Goal: Task Accomplishment & Management: Use online tool/utility

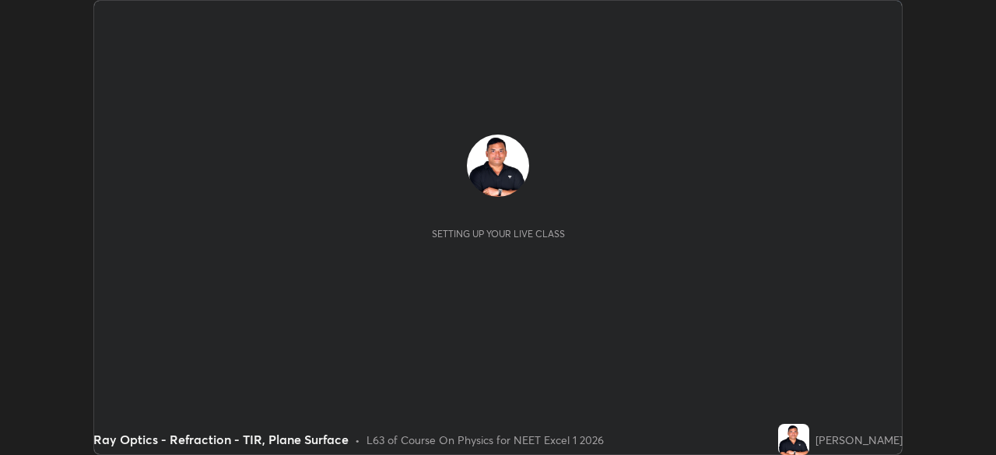
scroll to position [455, 995]
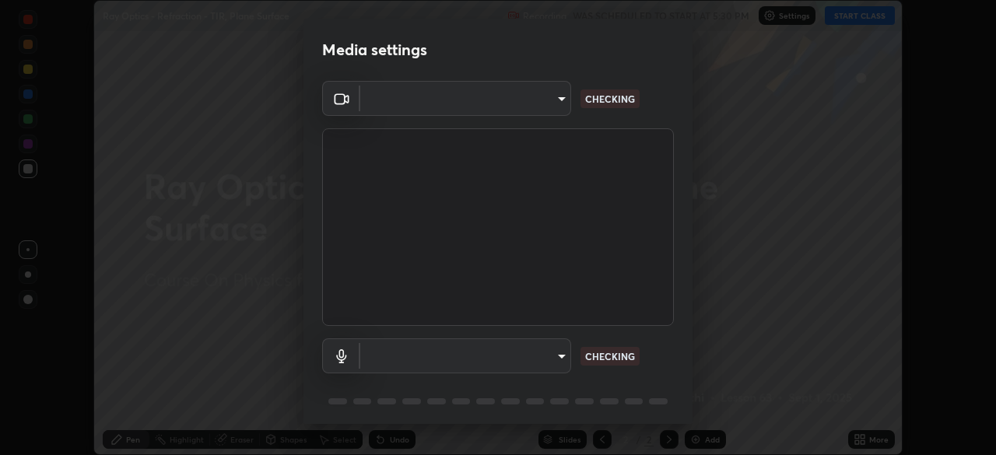
click at [519, 349] on body "Erase all Ray Optics - Refraction - TIR, Plane Surface Recording WAS SCHEDULED …" at bounding box center [498, 227] width 996 height 455
type input "0acba3b956650a6650c5664b97f3b396654fc9691dbf7dca78d34d57b57889b9"
type input "ce5dac5386b7165ef111ec0cceeb88a2088e5dafea1a1e31d92b60c0252cb551"
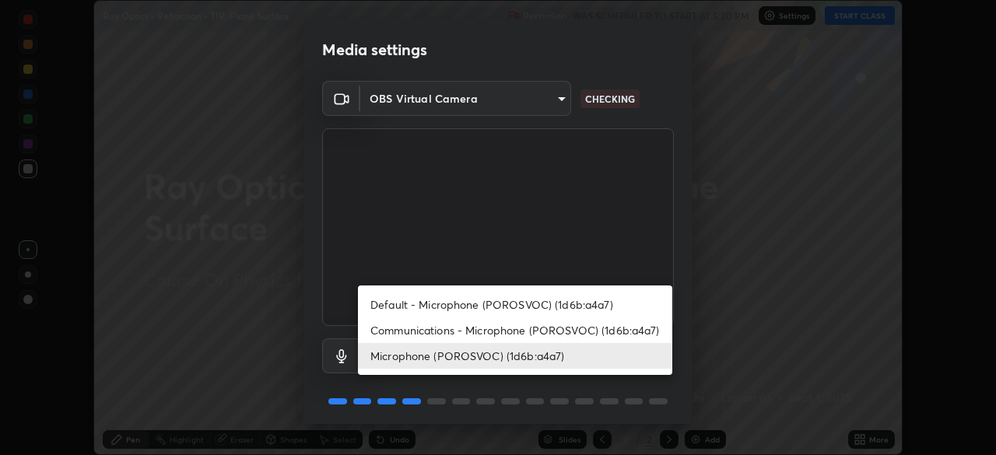
click at [517, 349] on li "Microphone (POROSVOC) (1d6b:a4a7)" at bounding box center [515, 356] width 314 height 26
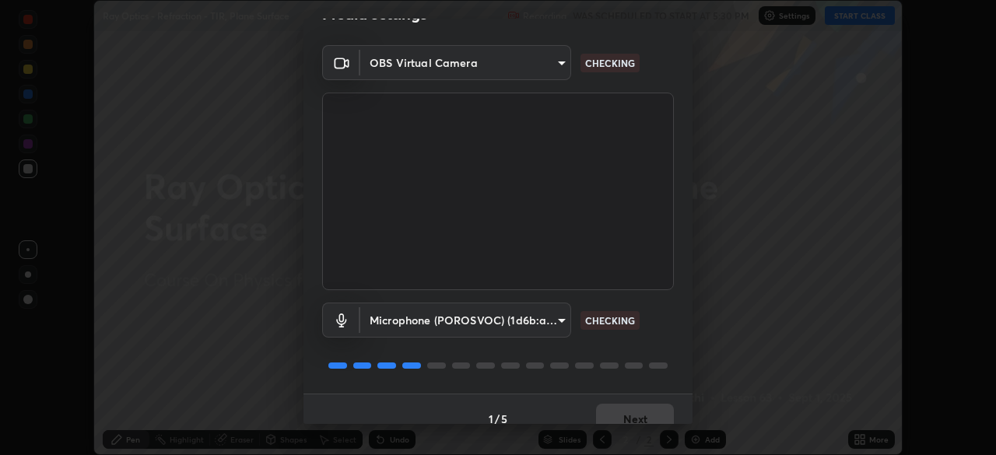
scroll to position [55, 0]
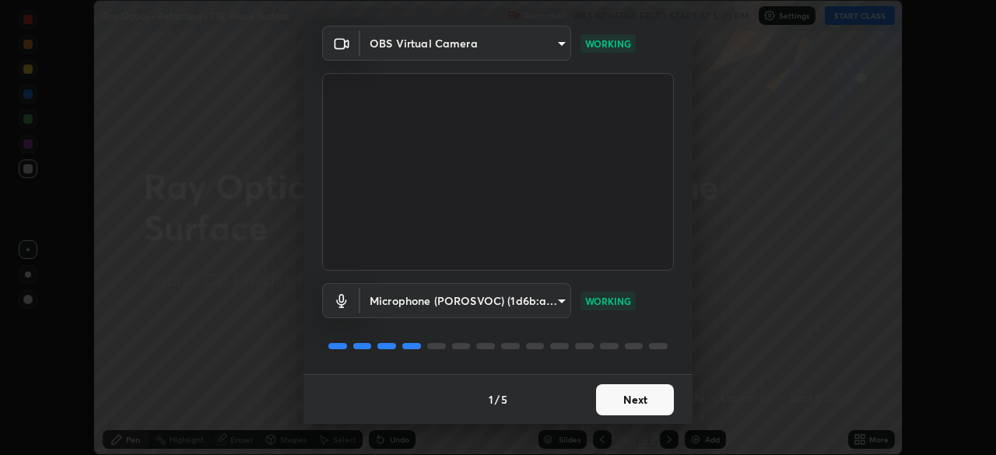
click at [640, 392] on button "Next" at bounding box center [635, 399] width 78 height 31
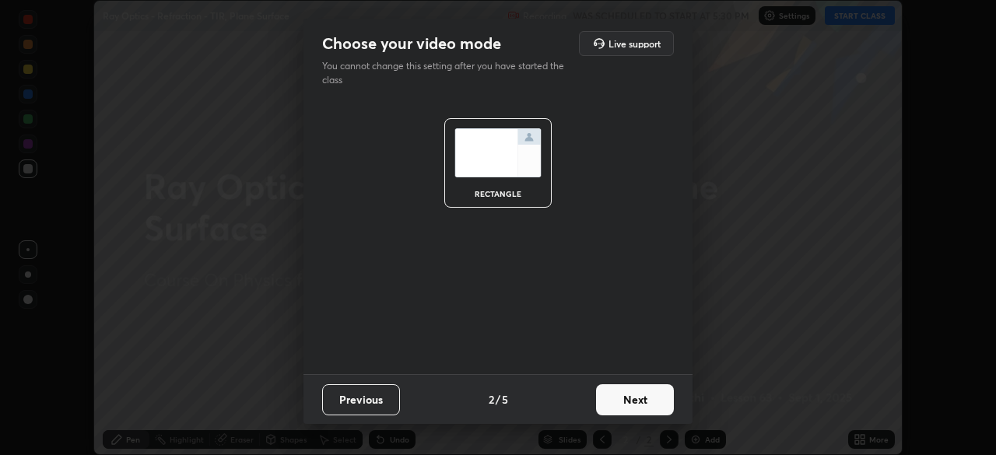
scroll to position [0, 0]
click at [645, 394] on button "Next" at bounding box center [635, 399] width 78 height 31
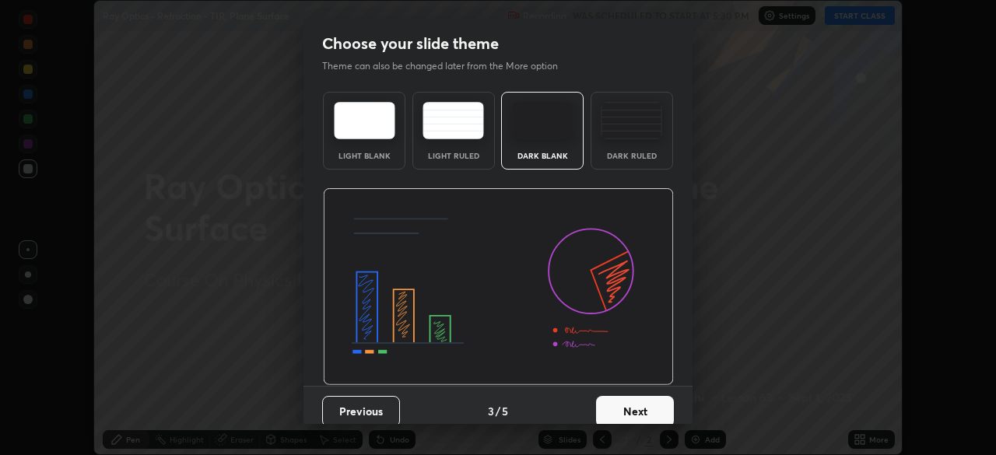
click at [649, 398] on button "Next" at bounding box center [635, 411] width 78 height 31
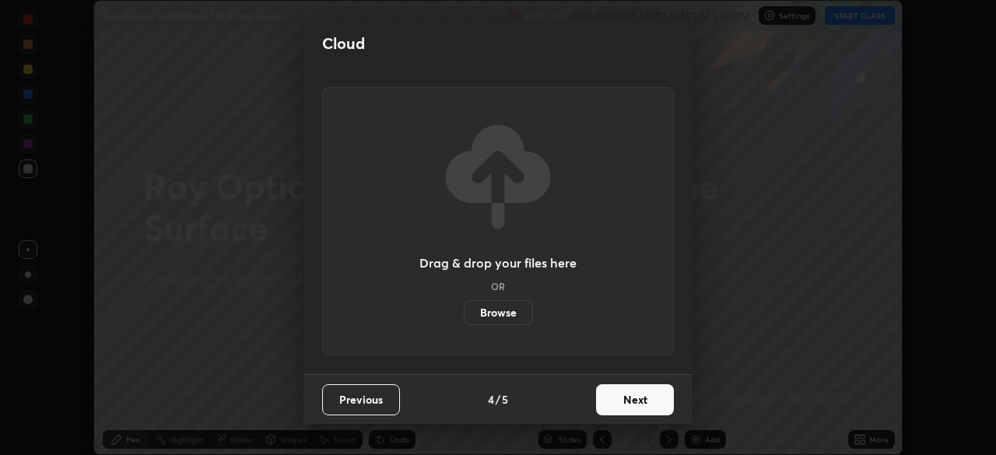
click at [652, 402] on button "Next" at bounding box center [635, 399] width 78 height 31
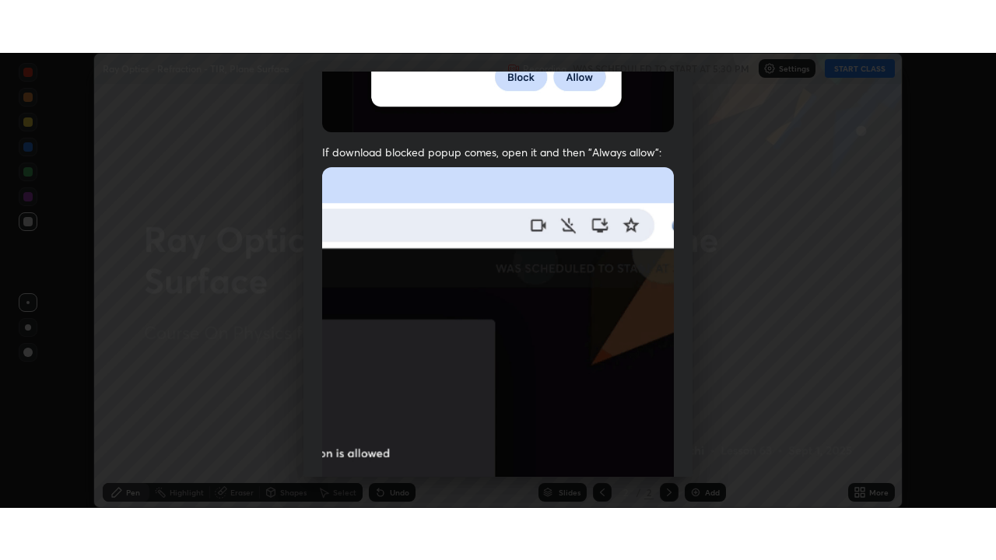
scroll to position [373, 0]
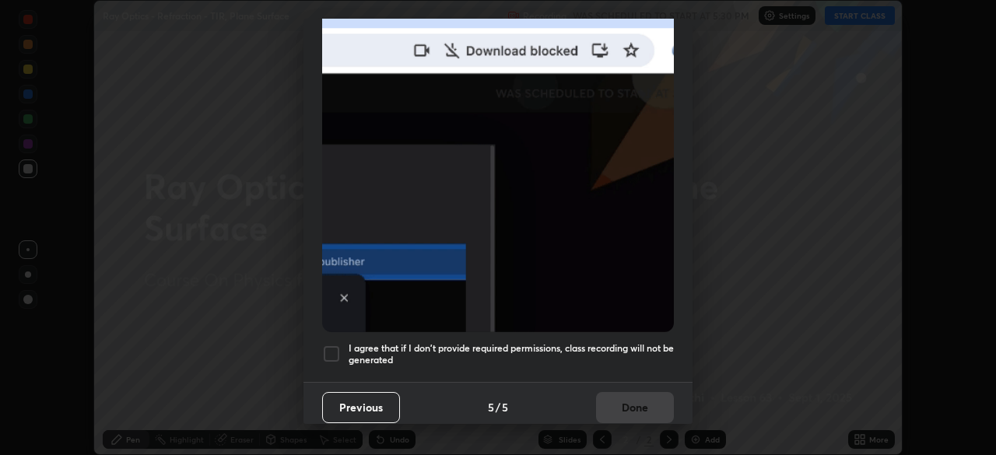
click at [332, 345] on div at bounding box center [331, 354] width 19 height 19
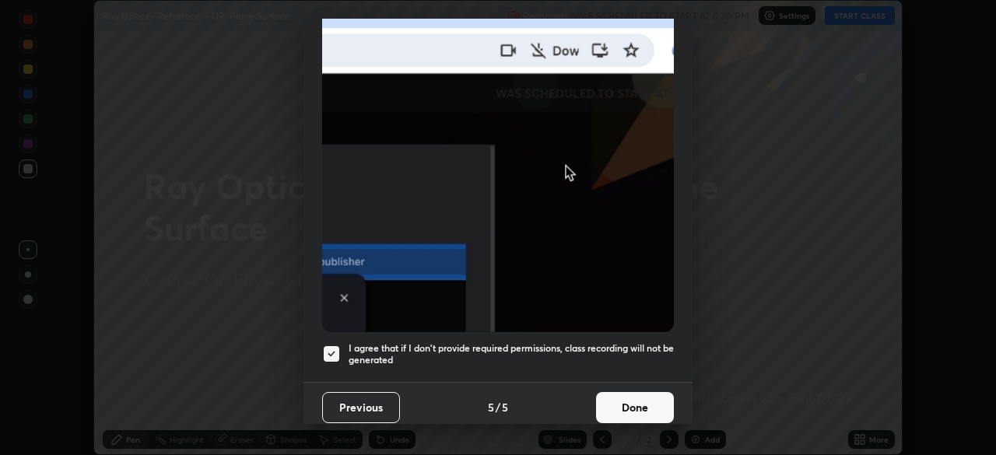
click at [626, 400] on button "Done" at bounding box center [635, 407] width 78 height 31
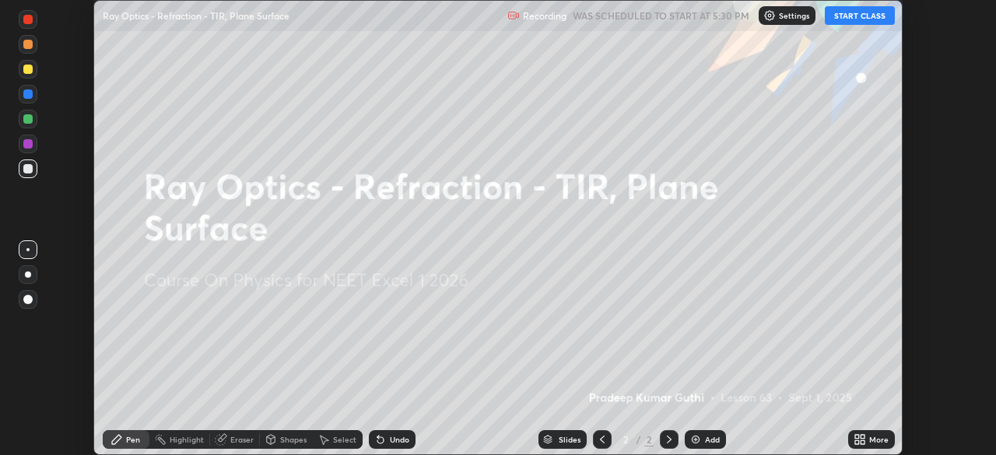
click at [853, 12] on button "START CLASS" at bounding box center [860, 15] width 70 height 19
click at [716, 438] on div "Add" at bounding box center [712, 440] width 15 height 8
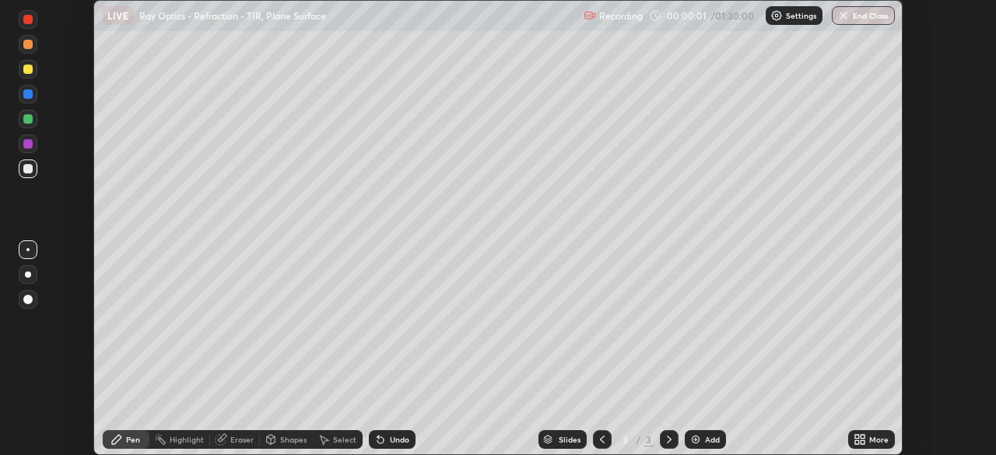
click at [869, 438] on div "More" at bounding box center [878, 440] width 19 height 8
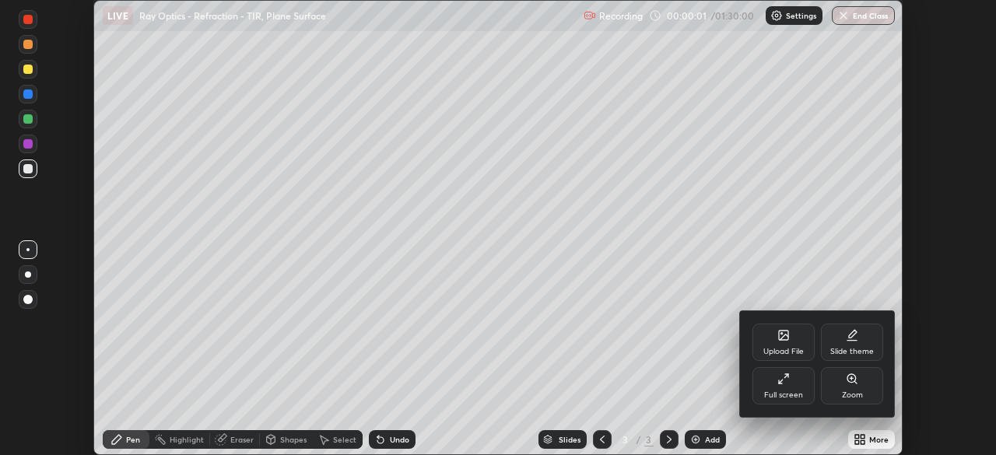
click at [788, 384] on icon at bounding box center [783, 379] width 12 height 12
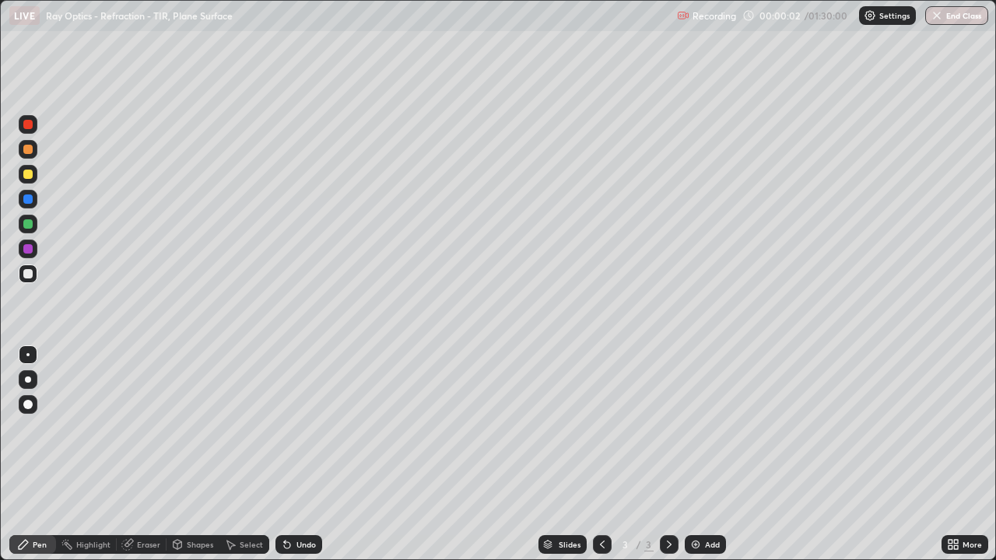
scroll to position [560, 996]
click at [32, 177] on div at bounding box center [27, 174] width 9 height 9
click at [26, 273] on div at bounding box center [27, 273] width 9 height 9
click at [139, 454] on div "Eraser" at bounding box center [148, 545] width 23 height 8
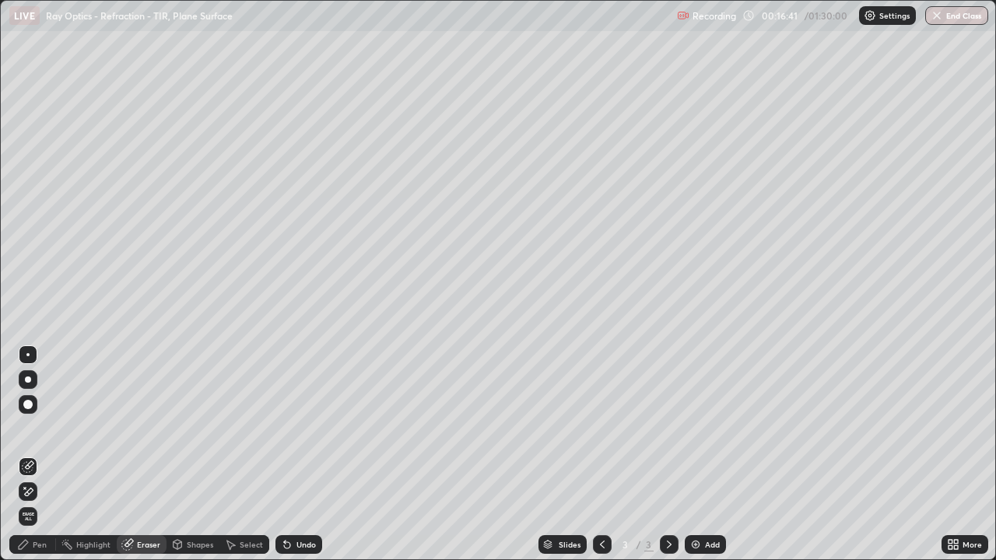
click at [38, 454] on div "Pen" at bounding box center [40, 545] width 14 height 8
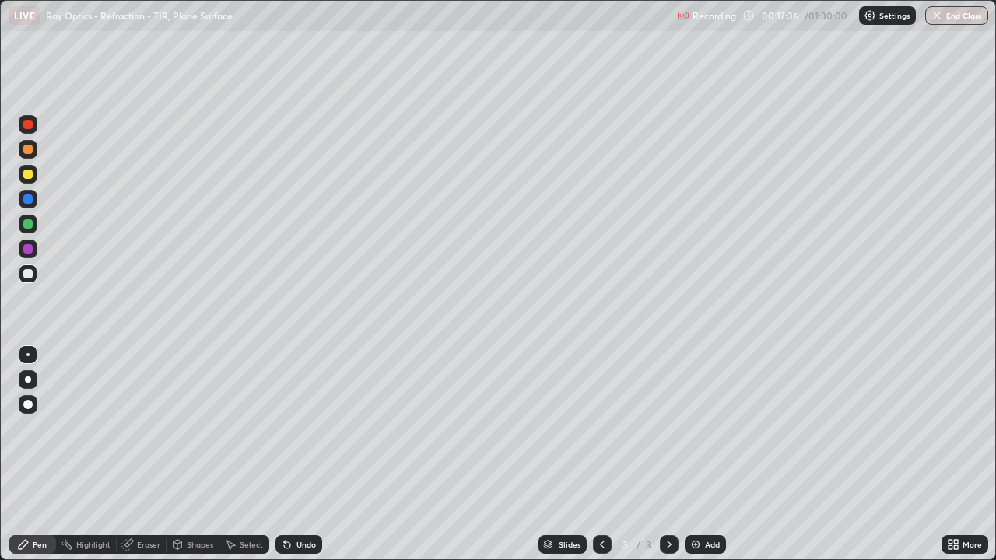
click at [32, 174] on div at bounding box center [27, 174] width 9 height 9
click at [134, 454] on div "Eraser" at bounding box center [142, 544] width 50 height 19
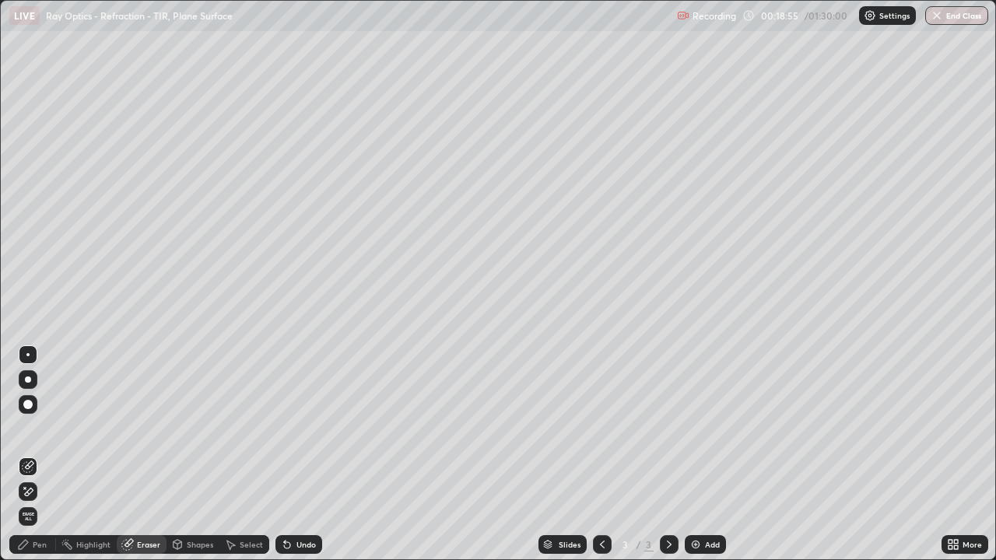
click at [44, 454] on div "Pen" at bounding box center [40, 545] width 14 height 8
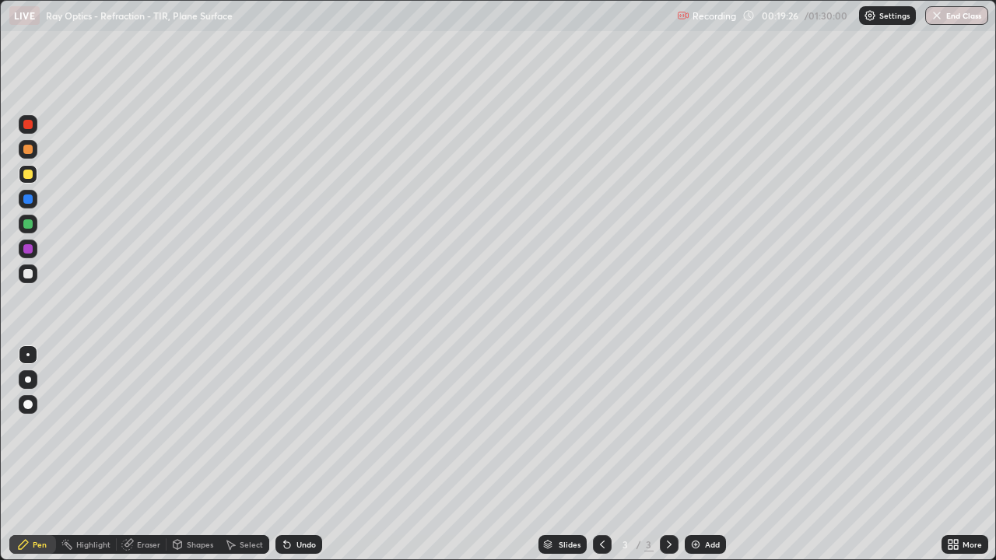
click at [26, 277] on div at bounding box center [27, 273] width 9 height 9
click at [28, 226] on div at bounding box center [27, 223] width 9 height 9
click at [26, 274] on div at bounding box center [27, 273] width 9 height 9
click at [700, 454] on img at bounding box center [696, 545] width 12 height 12
click at [26, 201] on div at bounding box center [27, 199] width 9 height 9
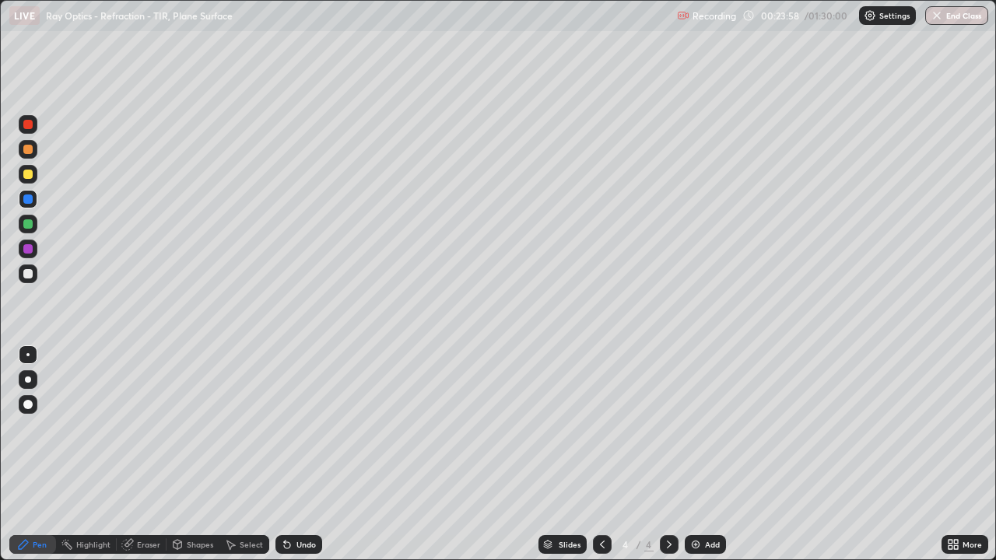
click at [27, 226] on div at bounding box center [27, 223] width 9 height 9
click at [26, 198] on div at bounding box center [27, 199] width 9 height 9
click at [29, 174] on div at bounding box center [27, 174] width 9 height 9
click at [25, 272] on div at bounding box center [27, 273] width 9 height 9
click at [30, 173] on div at bounding box center [27, 174] width 9 height 9
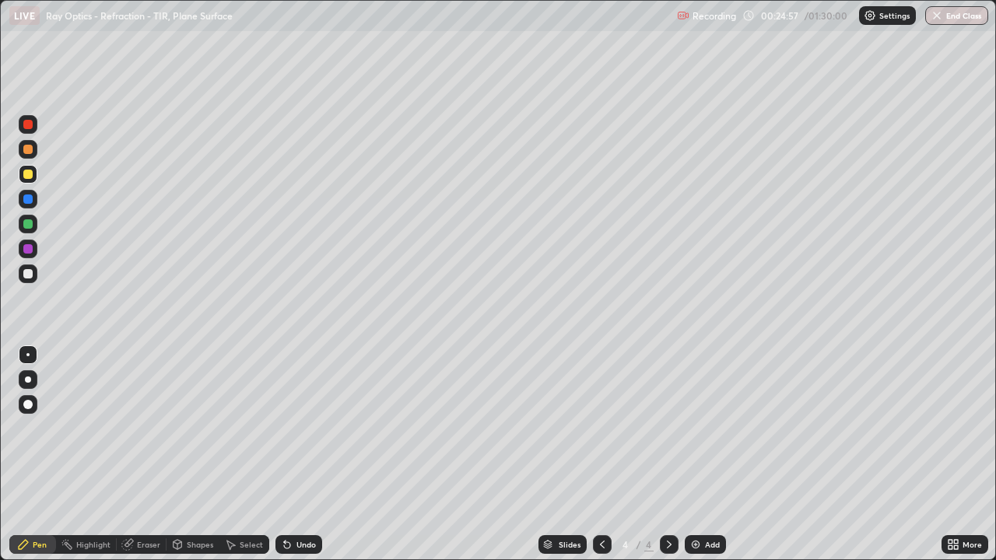
click at [30, 220] on div at bounding box center [27, 223] width 9 height 9
click at [29, 150] on div at bounding box center [27, 149] width 9 height 9
click at [26, 274] on div at bounding box center [27, 273] width 9 height 9
click at [35, 176] on div at bounding box center [28, 174] width 19 height 19
click at [32, 271] on div at bounding box center [27, 273] width 9 height 9
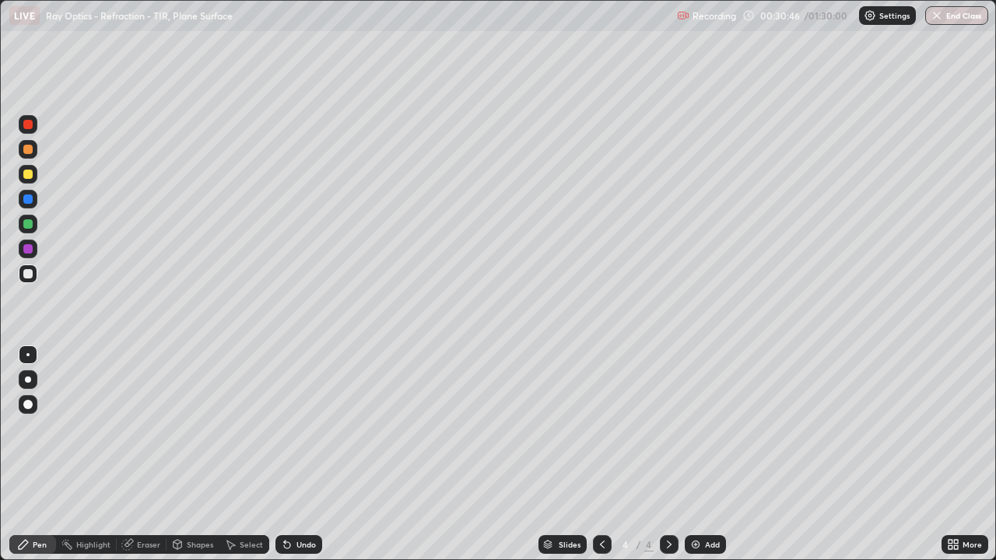
click at [304, 454] on div "Undo" at bounding box center [306, 545] width 19 height 8
click at [705, 454] on div "Add" at bounding box center [712, 545] width 15 height 8
click at [601, 454] on icon at bounding box center [602, 545] width 12 height 12
click at [668, 454] on icon at bounding box center [669, 545] width 12 height 12
click at [601, 454] on icon at bounding box center [602, 545] width 12 height 12
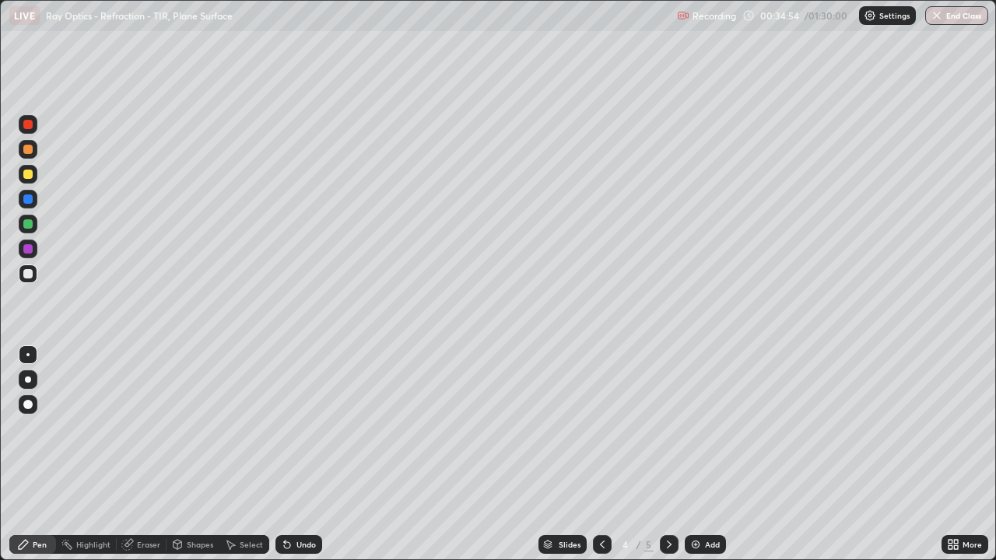
click at [668, 454] on icon at bounding box center [669, 545] width 12 height 12
click at [26, 181] on div at bounding box center [28, 174] width 19 height 19
click at [308, 454] on div "Undo" at bounding box center [306, 545] width 19 height 8
click at [26, 273] on div at bounding box center [27, 273] width 9 height 9
click at [699, 454] on img at bounding box center [696, 545] width 12 height 12
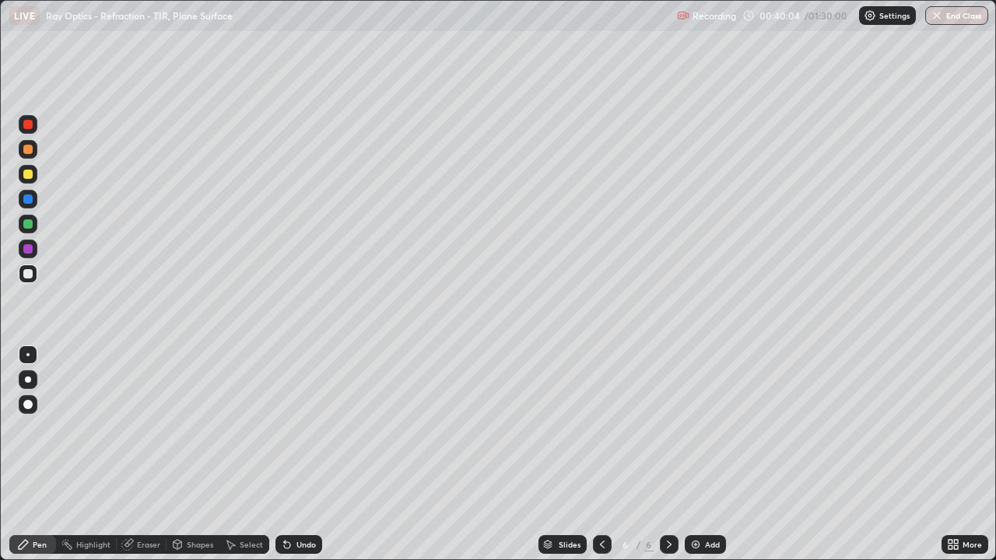
click at [303, 454] on div "Undo" at bounding box center [306, 545] width 19 height 8
click at [301, 454] on div "Undo" at bounding box center [306, 545] width 19 height 8
click at [303, 454] on div "Undo" at bounding box center [306, 545] width 19 height 8
click at [297, 454] on div "Undo" at bounding box center [306, 545] width 19 height 8
click at [291, 454] on div "Undo" at bounding box center [299, 544] width 47 height 19
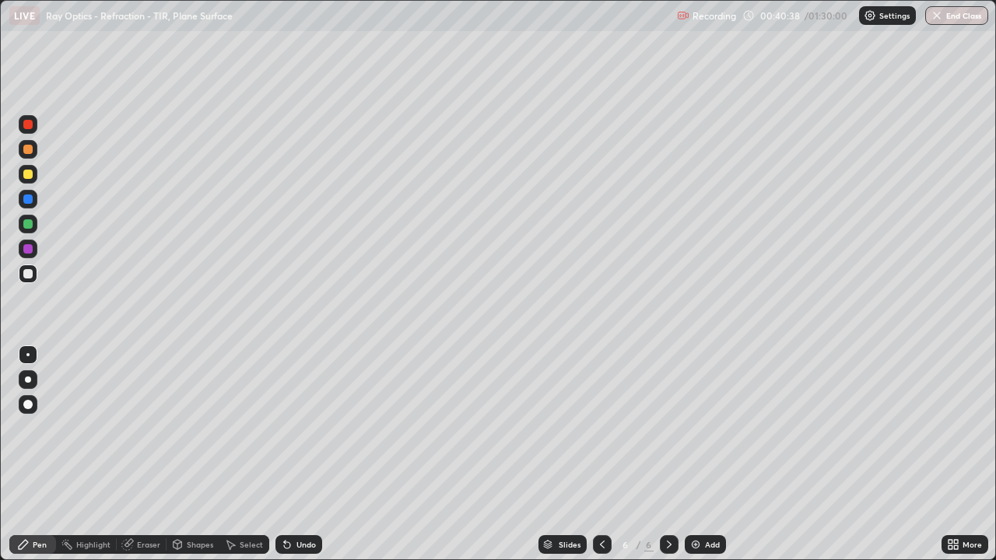
click at [304, 454] on div "Undo" at bounding box center [306, 545] width 19 height 8
click at [29, 174] on div at bounding box center [27, 174] width 9 height 9
click at [31, 271] on div at bounding box center [27, 273] width 9 height 9
click at [27, 170] on div at bounding box center [27, 174] width 9 height 9
click at [150, 454] on div "Eraser" at bounding box center [148, 545] width 23 height 8
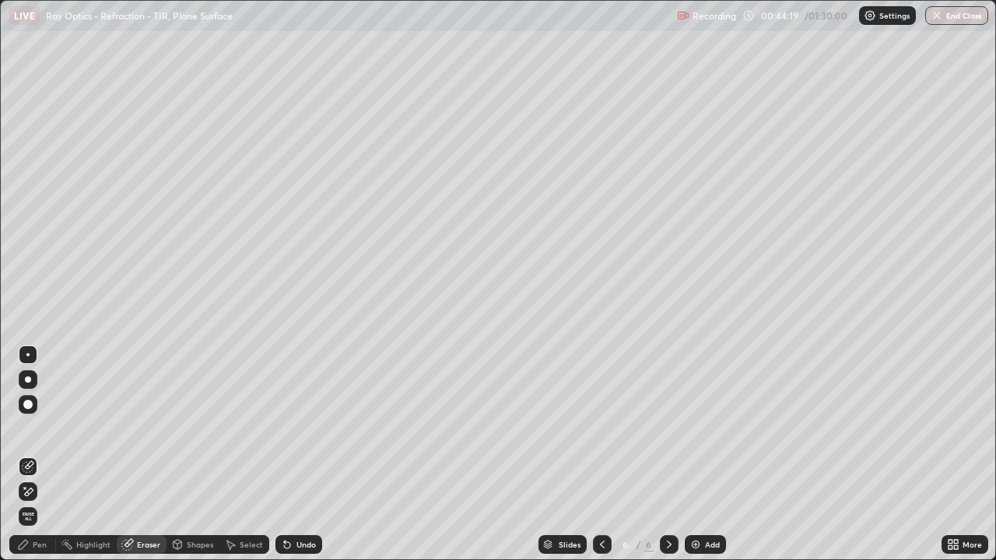
click at [37, 454] on div "Pen" at bounding box center [40, 545] width 14 height 8
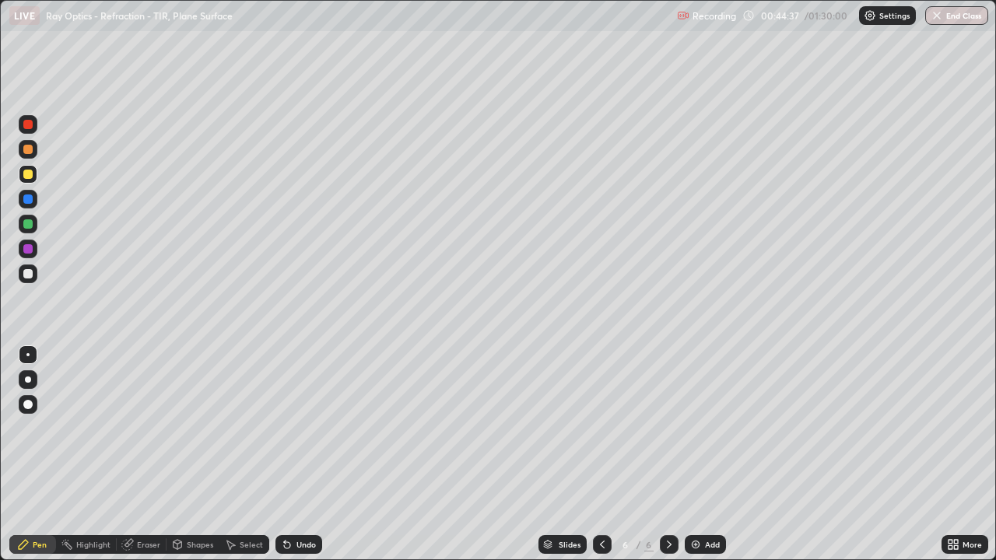
click at [300, 454] on div "Undo" at bounding box center [299, 544] width 47 height 19
click at [305, 454] on div "Undo" at bounding box center [299, 544] width 47 height 19
click at [301, 454] on div "Undo" at bounding box center [299, 544] width 47 height 19
click at [297, 454] on div "Undo" at bounding box center [306, 545] width 19 height 8
click at [35, 225] on div at bounding box center [28, 224] width 19 height 19
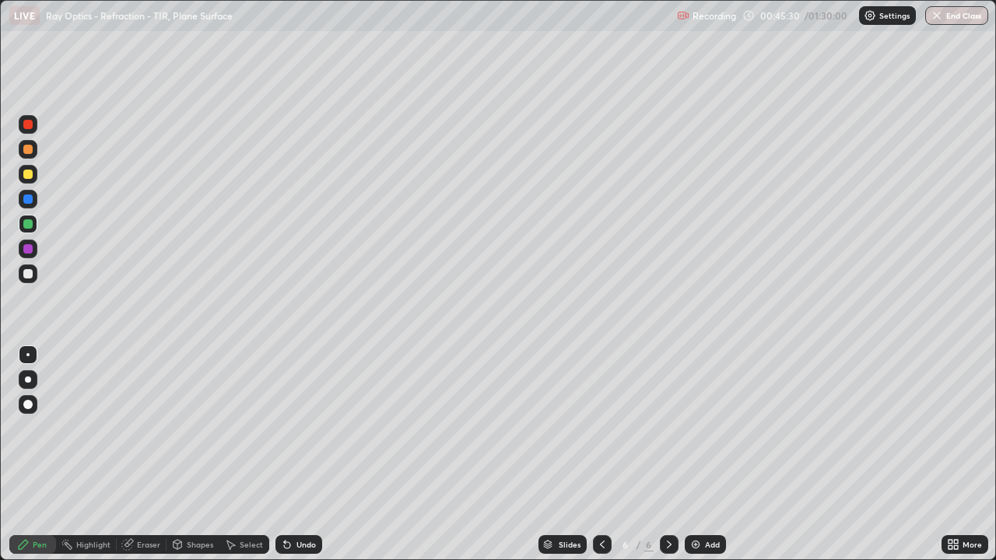
click at [29, 174] on div at bounding box center [27, 174] width 9 height 9
click at [706, 454] on div "Add" at bounding box center [712, 545] width 15 height 8
click at [25, 276] on div at bounding box center [27, 273] width 9 height 9
click at [26, 175] on div at bounding box center [27, 174] width 9 height 9
click at [304, 454] on div "Undo" at bounding box center [306, 545] width 19 height 8
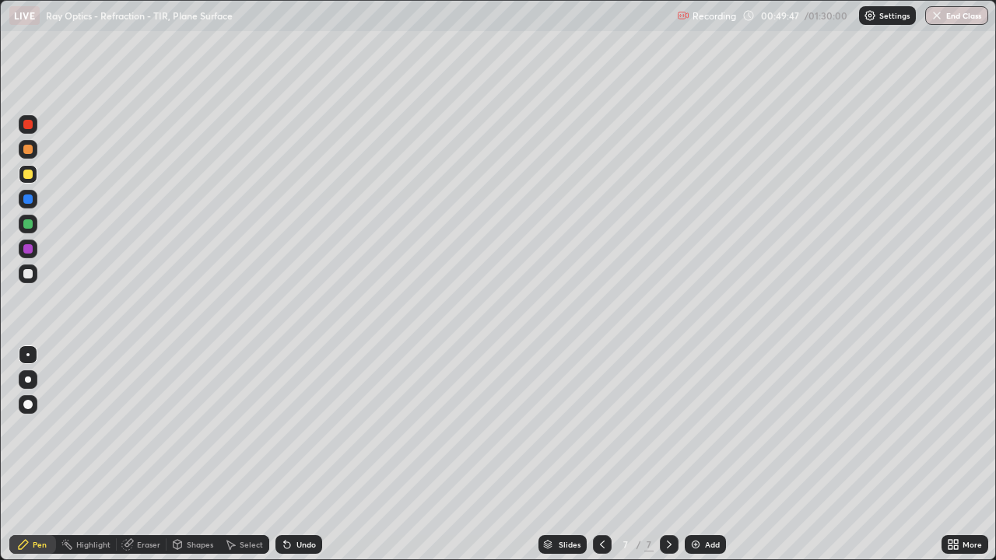
click at [310, 454] on div "Undo" at bounding box center [306, 545] width 19 height 8
click at [30, 276] on div at bounding box center [27, 273] width 9 height 9
click at [30, 199] on div at bounding box center [27, 199] width 9 height 9
click at [29, 247] on div at bounding box center [27, 248] width 9 height 9
click at [30, 174] on div at bounding box center [27, 174] width 9 height 9
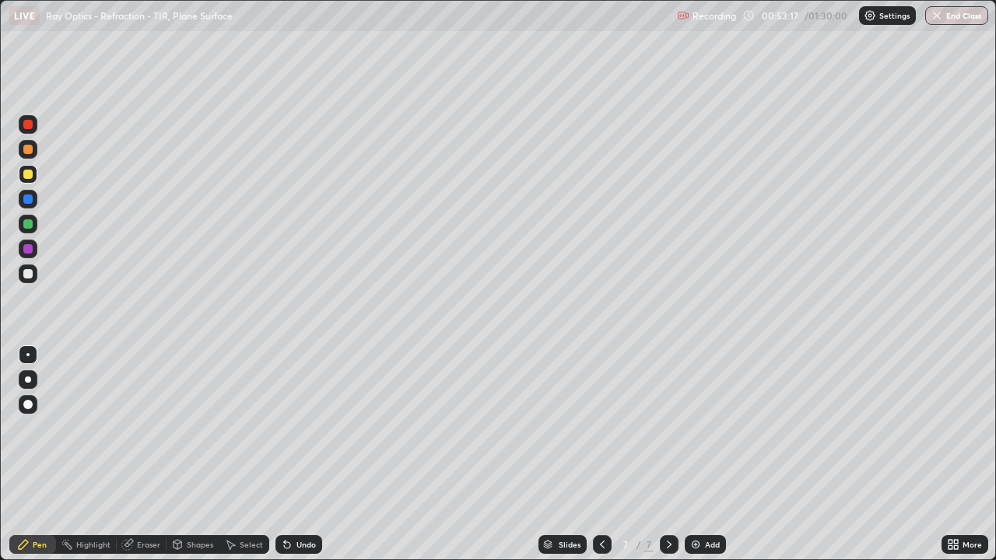
click at [601, 454] on icon at bounding box center [602, 545] width 12 height 12
click at [600, 454] on icon at bounding box center [602, 545] width 5 height 8
click at [601, 454] on icon at bounding box center [602, 545] width 12 height 12
click at [665, 454] on icon at bounding box center [669, 545] width 12 height 12
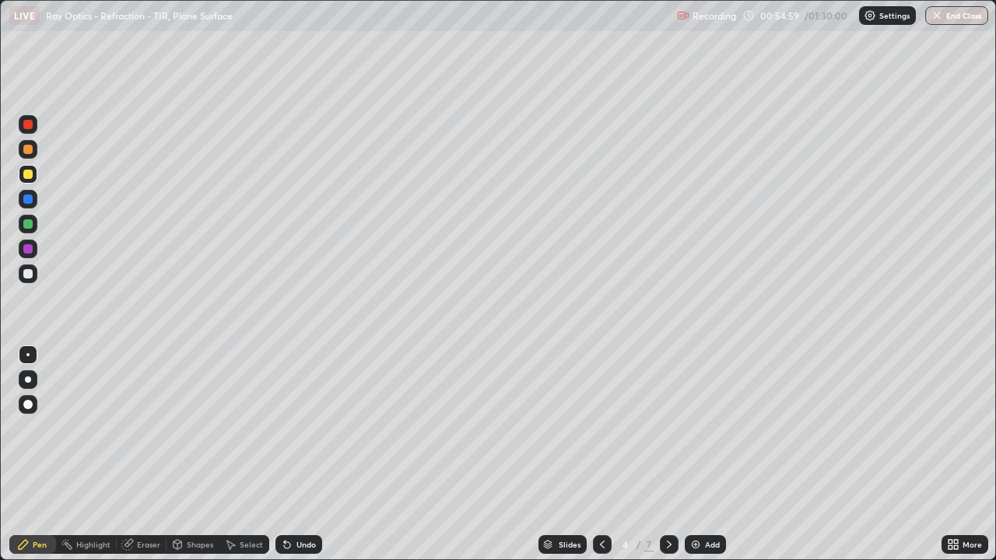
click at [668, 454] on div at bounding box center [669, 544] width 19 height 19
click at [668, 454] on icon at bounding box center [669, 545] width 12 height 12
click at [698, 454] on img at bounding box center [696, 545] width 12 height 12
click at [30, 276] on div at bounding box center [27, 273] width 9 height 9
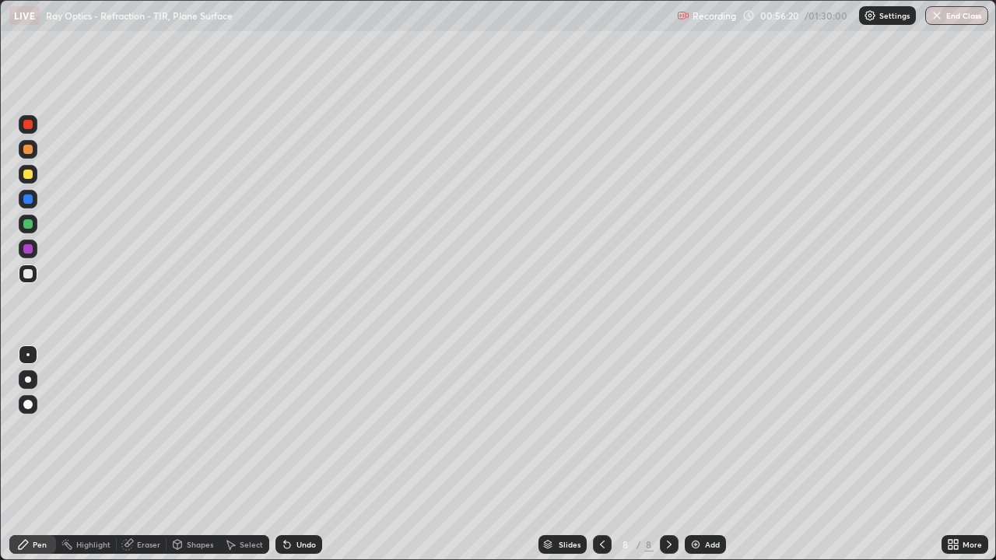
click at [191, 454] on div "Shapes" at bounding box center [200, 545] width 26 height 8
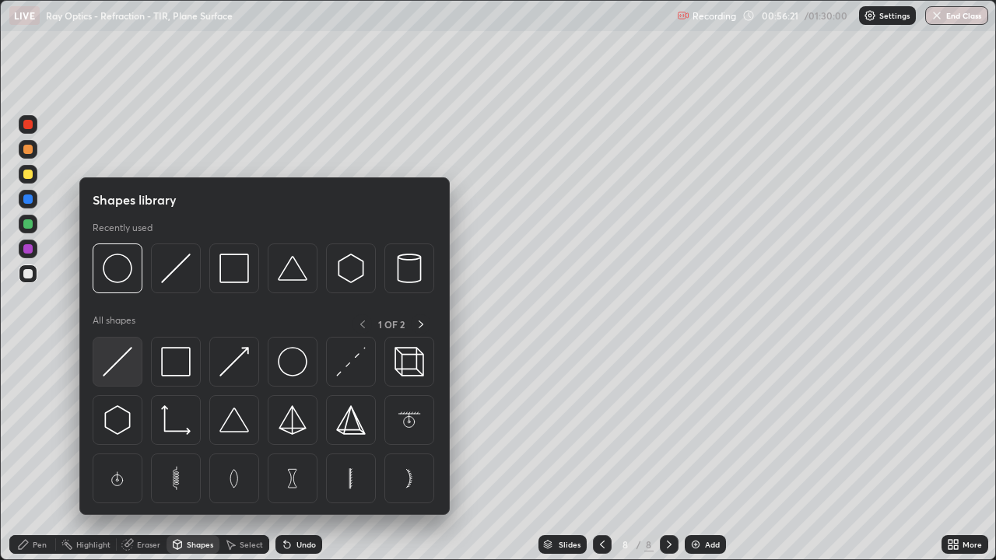
click at [122, 356] on img at bounding box center [118, 362] width 30 height 30
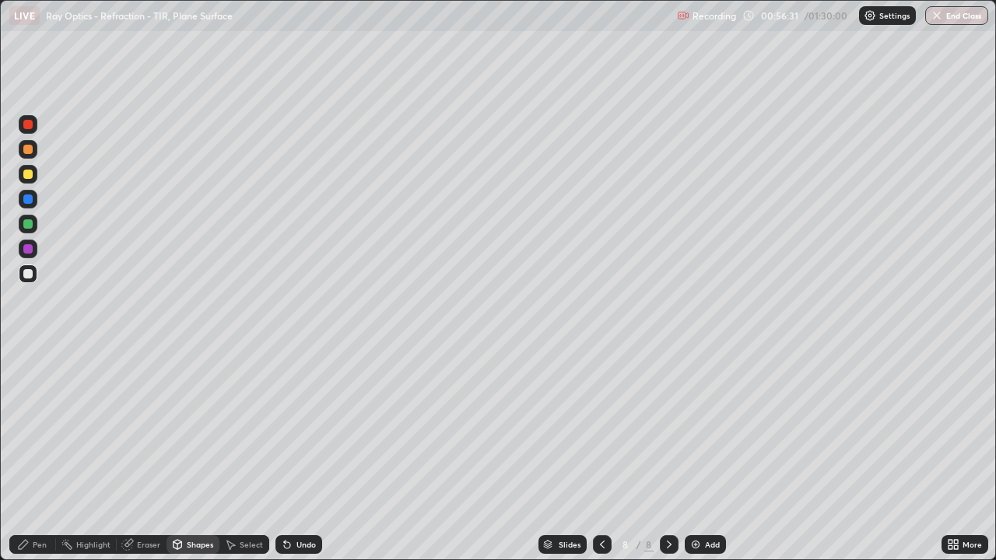
click at [35, 454] on div "Pen" at bounding box center [40, 545] width 14 height 8
click at [26, 196] on div at bounding box center [27, 199] width 9 height 9
click at [188, 454] on div "Shapes" at bounding box center [200, 545] width 26 height 8
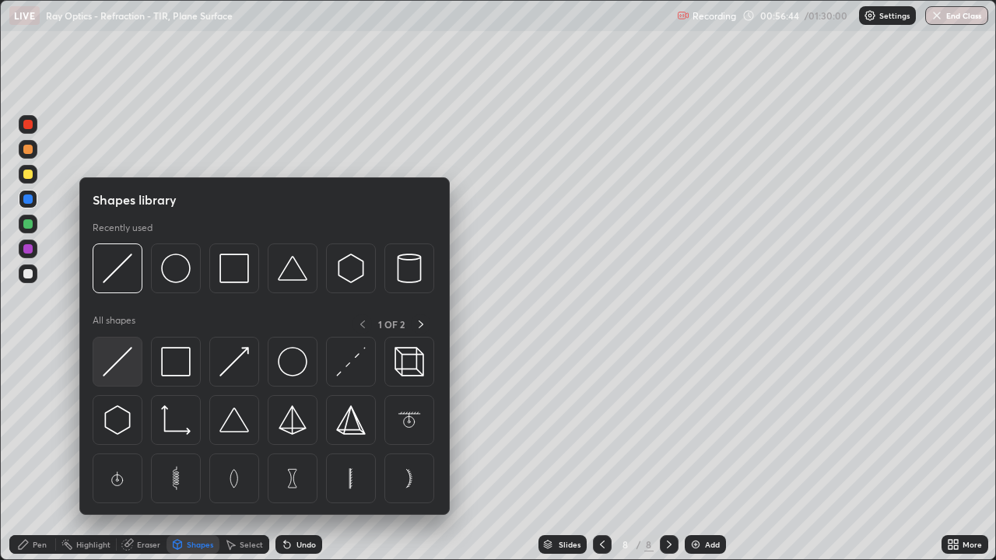
click at [117, 368] on img at bounding box center [118, 362] width 30 height 30
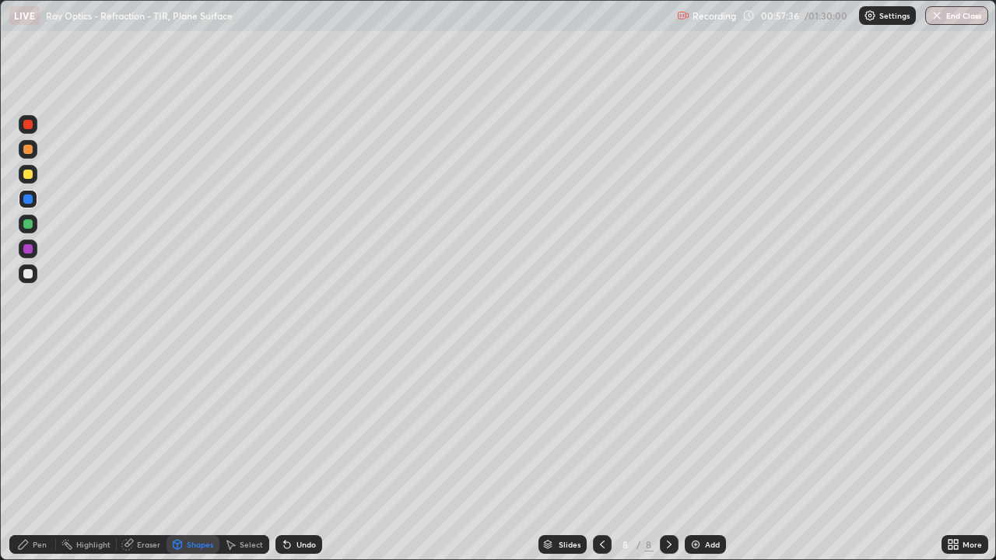
click at [26, 224] on div at bounding box center [27, 223] width 9 height 9
click at [28, 198] on div at bounding box center [27, 199] width 9 height 9
click at [304, 454] on div "Undo" at bounding box center [306, 545] width 19 height 8
click at [25, 226] on div at bounding box center [27, 223] width 9 height 9
click at [26, 200] on div at bounding box center [27, 199] width 9 height 9
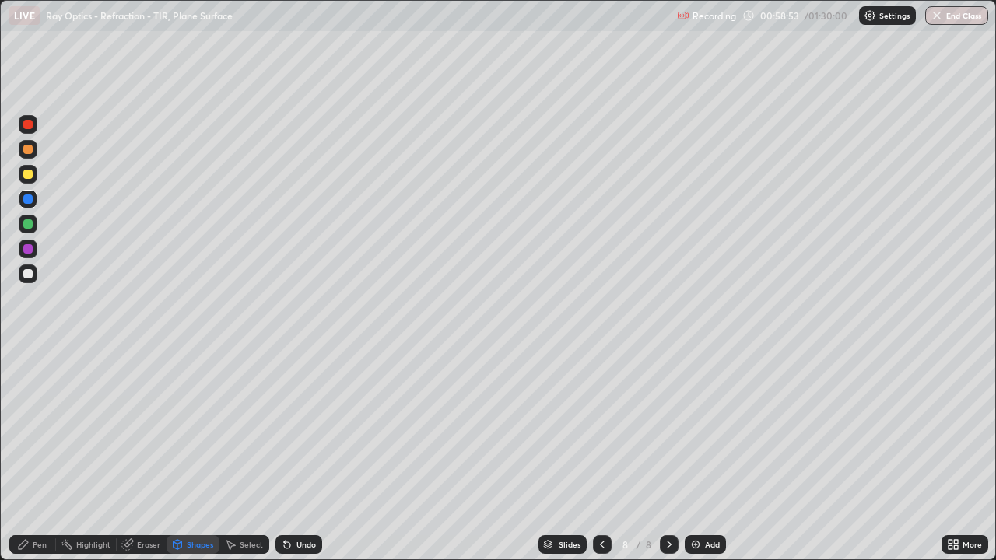
click at [27, 173] on div at bounding box center [27, 174] width 9 height 9
click at [36, 454] on div "Pen" at bounding box center [32, 544] width 47 height 19
click at [33, 280] on div at bounding box center [28, 274] width 19 height 19
click at [31, 198] on div at bounding box center [27, 199] width 9 height 9
click at [304, 454] on div "Undo" at bounding box center [306, 545] width 19 height 8
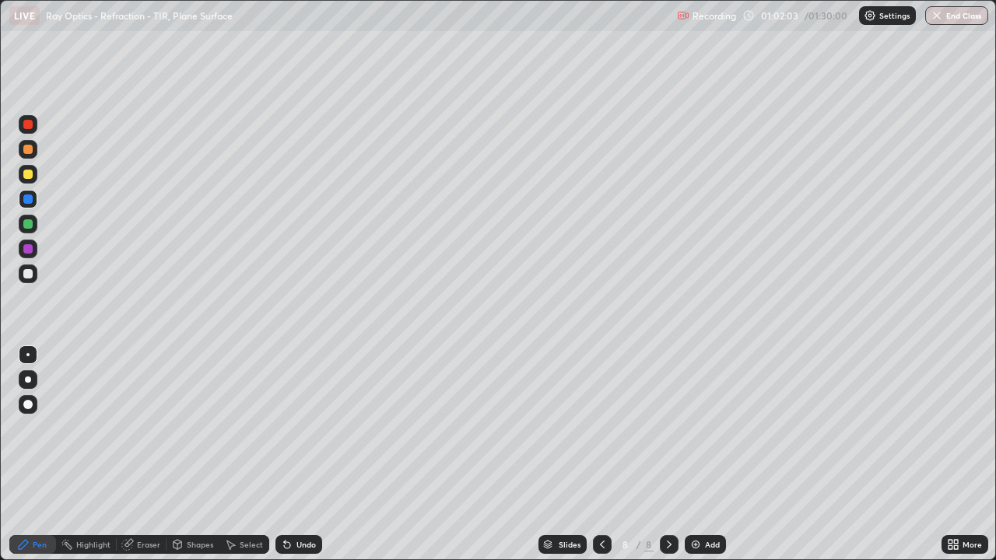
click at [310, 454] on div "Undo" at bounding box center [306, 545] width 19 height 8
click at [300, 454] on div "Undo" at bounding box center [299, 544] width 47 height 19
click at [30, 276] on div at bounding box center [27, 273] width 9 height 9
click at [707, 454] on div "Add" at bounding box center [712, 545] width 15 height 8
click at [29, 170] on div at bounding box center [27, 174] width 9 height 9
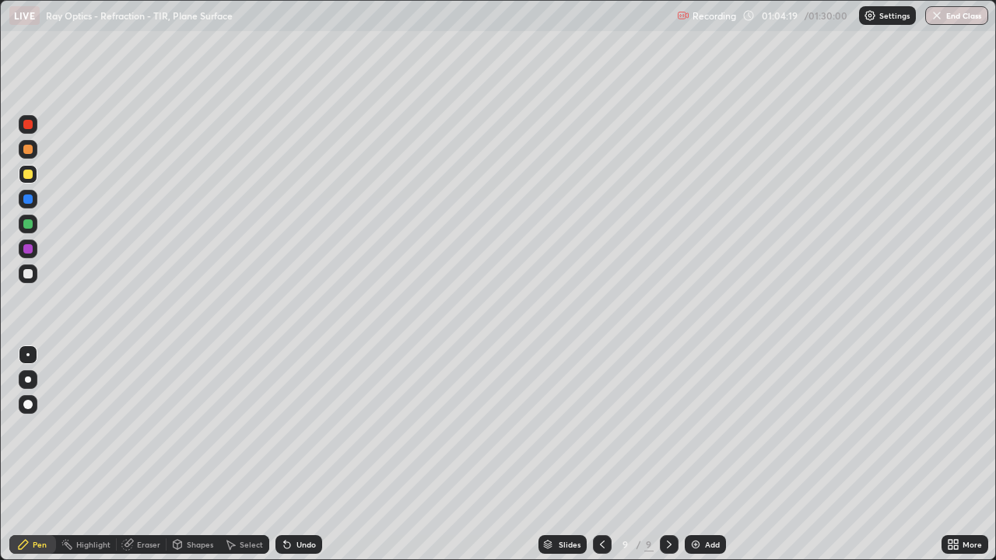
click at [601, 454] on icon at bounding box center [602, 545] width 12 height 12
click at [26, 149] on div at bounding box center [27, 149] width 9 height 9
click at [667, 454] on div at bounding box center [669, 544] width 19 height 19
click at [30, 170] on div at bounding box center [27, 174] width 9 height 9
click at [28, 223] on div at bounding box center [27, 223] width 9 height 9
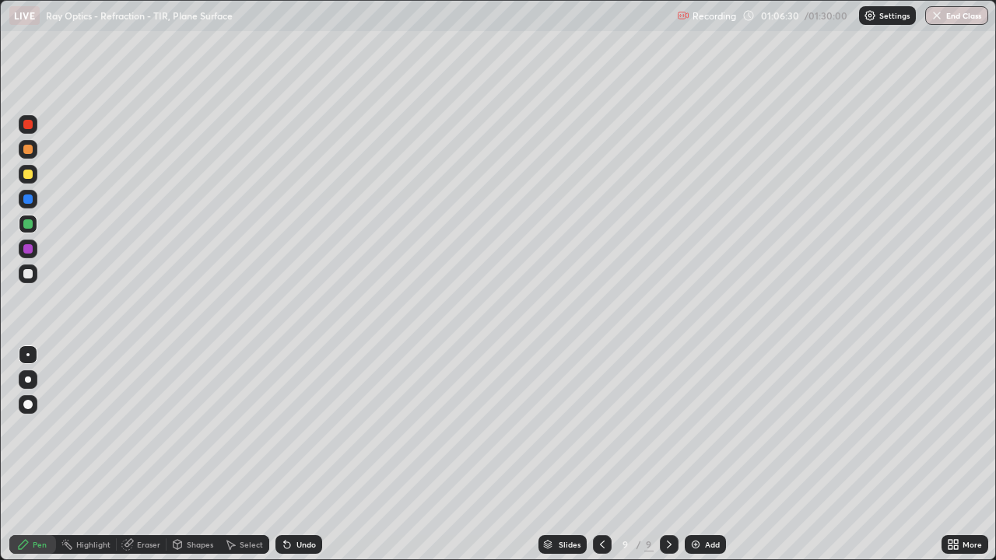
click at [24, 196] on div at bounding box center [27, 199] width 9 height 9
click at [28, 246] on div at bounding box center [27, 248] width 9 height 9
click at [303, 454] on div "Undo" at bounding box center [306, 545] width 19 height 8
click at [299, 454] on div "Undo" at bounding box center [299, 544] width 47 height 19
click at [27, 201] on div at bounding box center [27, 199] width 9 height 9
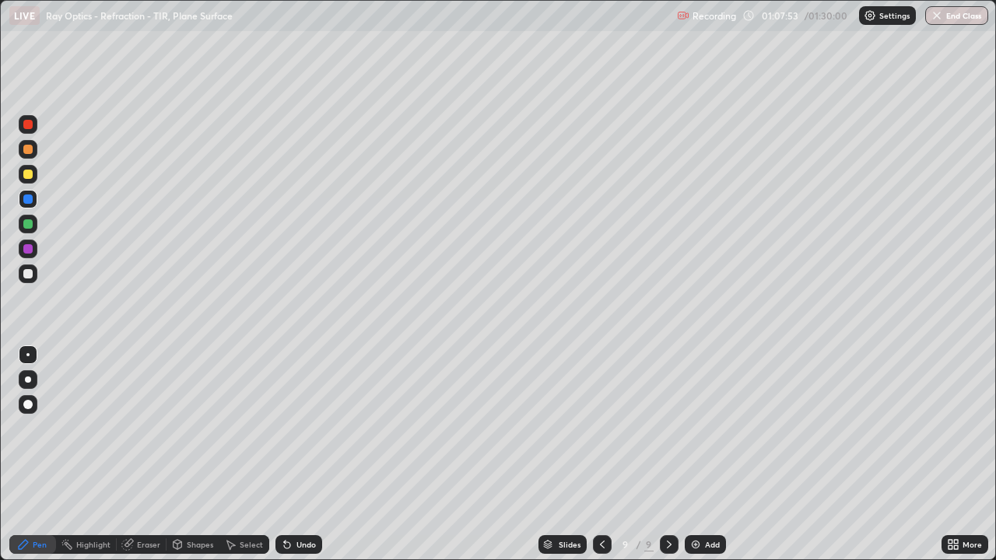
click at [31, 176] on div at bounding box center [27, 174] width 9 height 9
click at [308, 454] on div "Undo" at bounding box center [299, 544] width 47 height 19
click at [34, 270] on div at bounding box center [28, 274] width 19 height 19
click at [33, 223] on div at bounding box center [28, 224] width 19 height 19
click at [32, 177] on div at bounding box center [28, 174] width 19 height 19
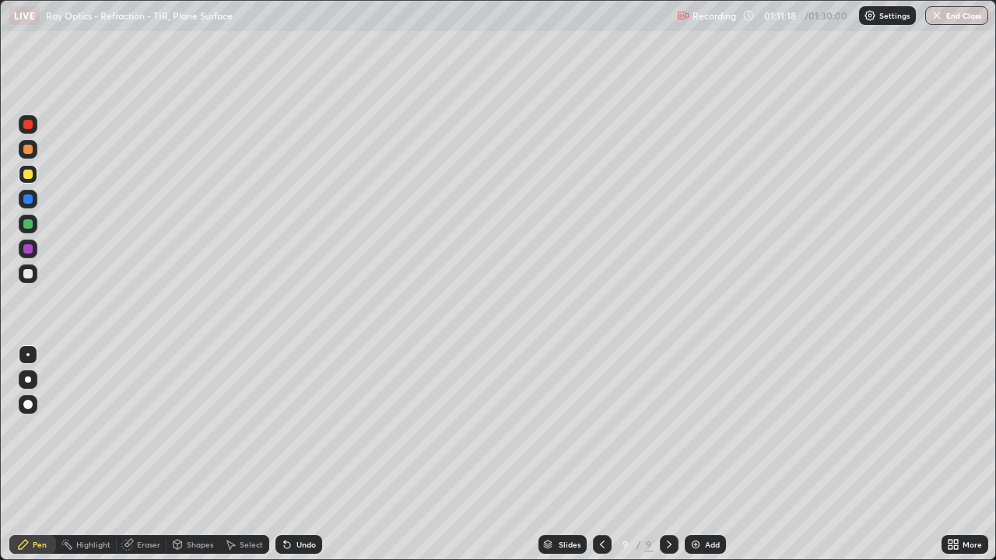
click at [29, 202] on div at bounding box center [27, 199] width 9 height 9
click at [35, 177] on div at bounding box center [28, 174] width 19 height 19
click at [32, 200] on div at bounding box center [27, 199] width 9 height 9
click at [304, 454] on div "Undo" at bounding box center [306, 545] width 19 height 8
click at [302, 454] on div "Undo" at bounding box center [306, 545] width 19 height 8
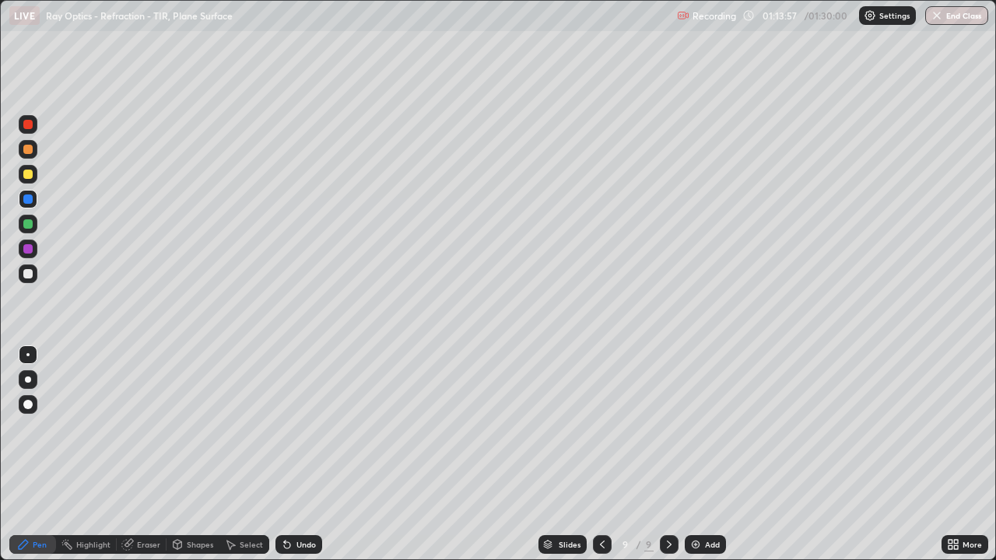
click at [301, 454] on div "Undo" at bounding box center [306, 545] width 19 height 8
click at [303, 454] on div "Undo" at bounding box center [306, 545] width 19 height 8
click at [301, 454] on div "Undo" at bounding box center [299, 544] width 47 height 19
click at [301, 454] on div "Undo" at bounding box center [306, 545] width 19 height 8
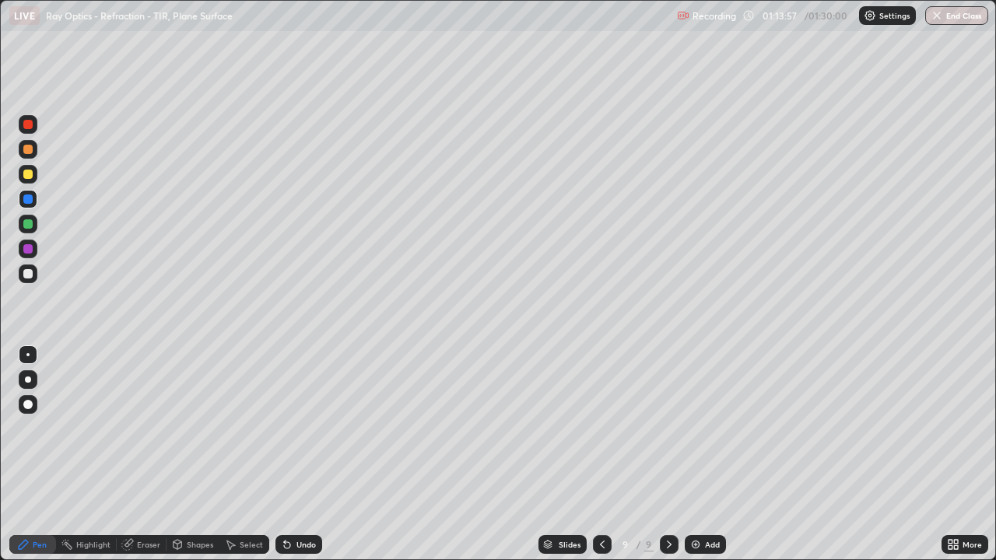
click at [297, 454] on div "Undo" at bounding box center [299, 544] width 47 height 19
click at [297, 454] on div "Undo" at bounding box center [306, 545] width 19 height 8
click at [298, 454] on div "Undo" at bounding box center [299, 544] width 47 height 19
click at [297, 454] on div "Undo" at bounding box center [306, 545] width 19 height 8
click at [699, 454] on img at bounding box center [696, 545] width 12 height 12
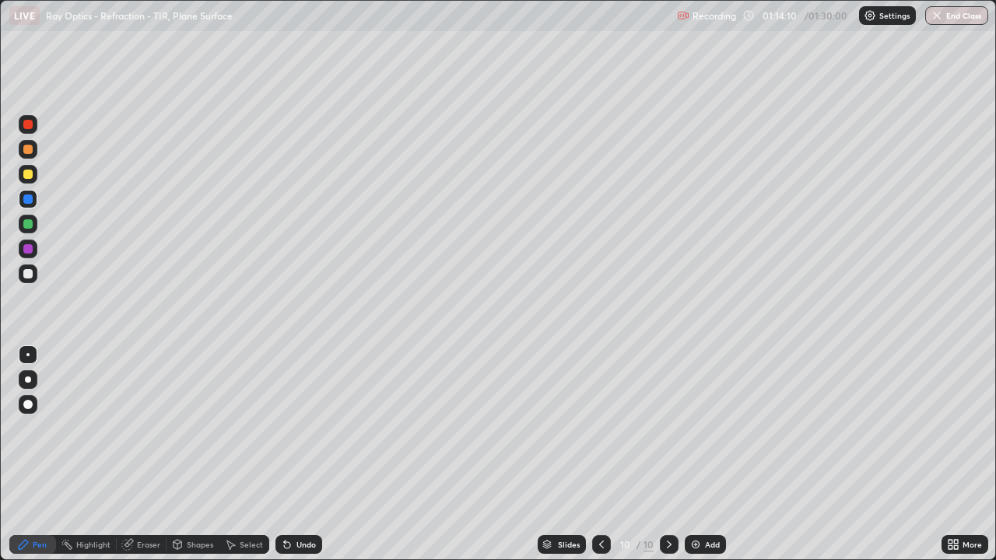
click at [27, 177] on div at bounding box center [27, 174] width 9 height 9
click at [28, 250] on div at bounding box center [27, 248] width 9 height 9
click at [30, 273] on div at bounding box center [27, 273] width 9 height 9
click at [31, 201] on div at bounding box center [27, 199] width 9 height 9
click at [305, 454] on div "Undo" at bounding box center [306, 545] width 19 height 8
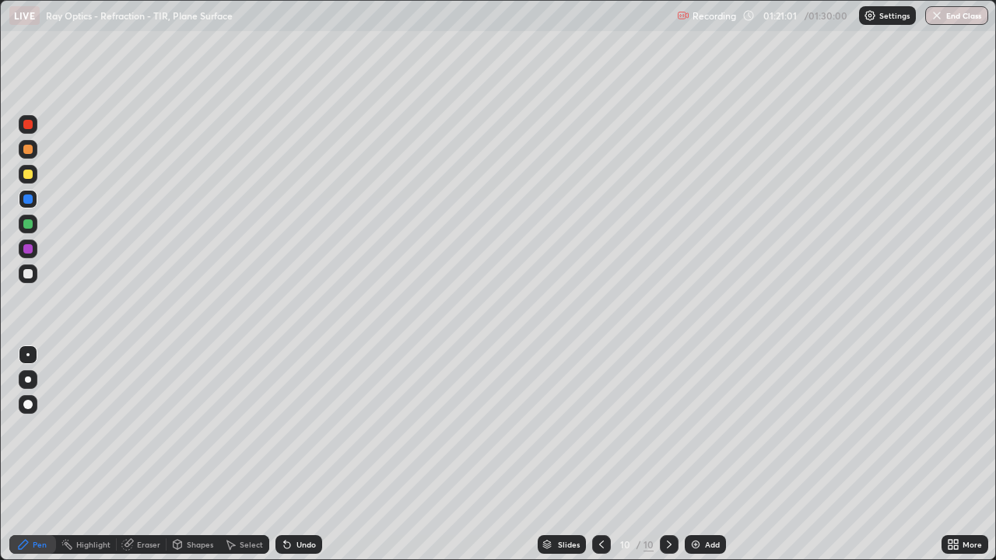
click at [26, 271] on div at bounding box center [27, 273] width 9 height 9
click at [27, 176] on div at bounding box center [27, 174] width 9 height 9
click at [26, 177] on div at bounding box center [27, 174] width 9 height 9
click at [25, 225] on div at bounding box center [27, 223] width 9 height 9
click at [303, 454] on div "Undo" at bounding box center [306, 545] width 19 height 8
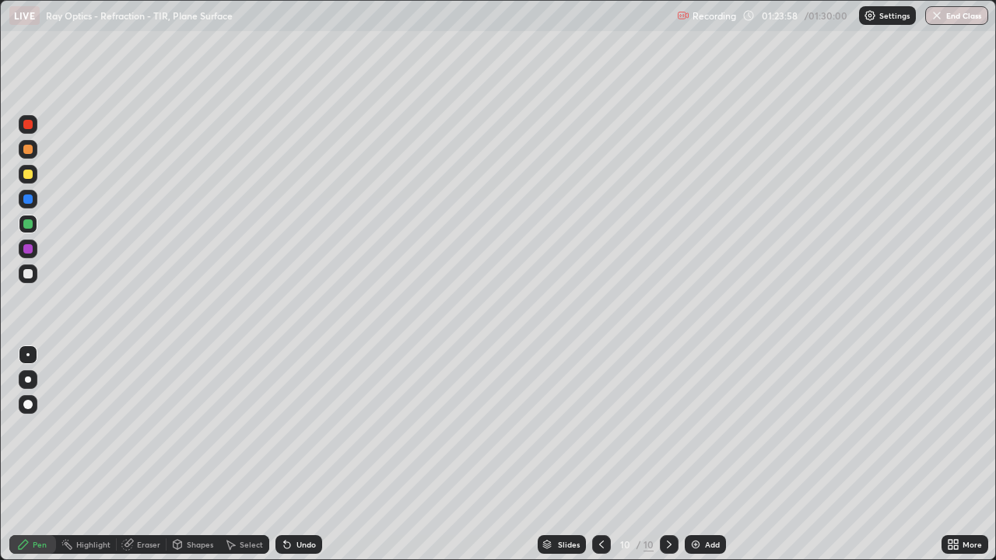
click at [306, 454] on div "Undo" at bounding box center [306, 545] width 19 height 8
click at [30, 270] on div at bounding box center [27, 273] width 9 height 9
click at [304, 454] on div "Undo" at bounding box center [299, 544] width 47 height 19
click at [28, 173] on div at bounding box center [27, 174] width 9 height 9
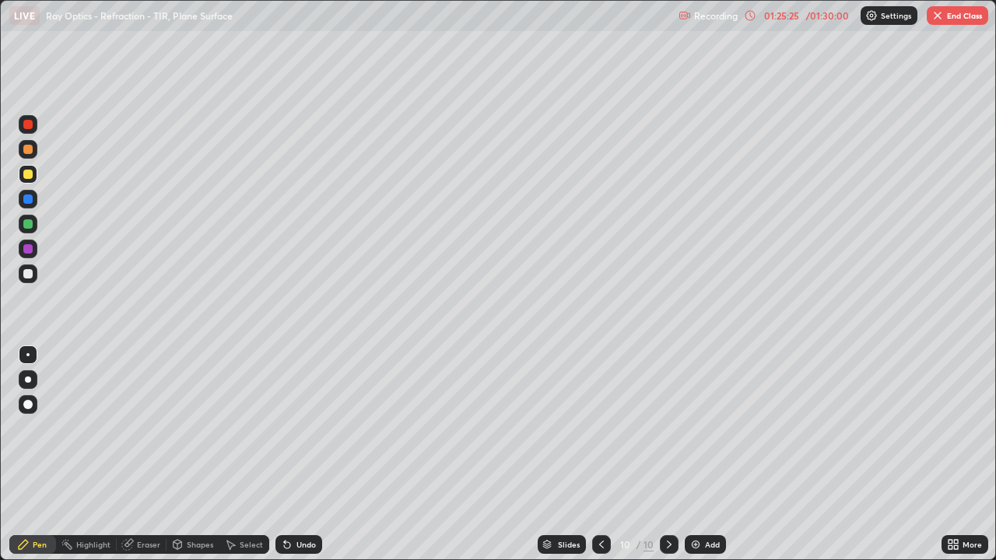
click at [30, 200] on div at bounding box center [27, 199] width 9 height 9
click at [291, 454] on div "Undo" at bounding box center [299, 544] width 47 height 19
click at [29, 274] on div at bounding box center [27, 273] width 9 height 9
click at [148, 454] on div "Eraser" at bounding box center [148, 545] width 23 height 8
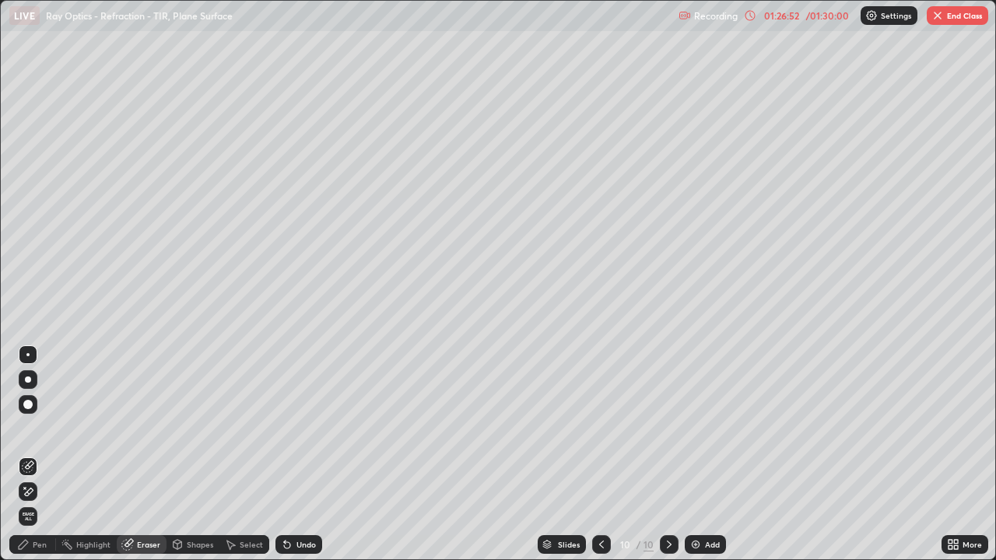
click at [37, 454] on div "Pen" at bounding box center [40, 545] width 14 height 8
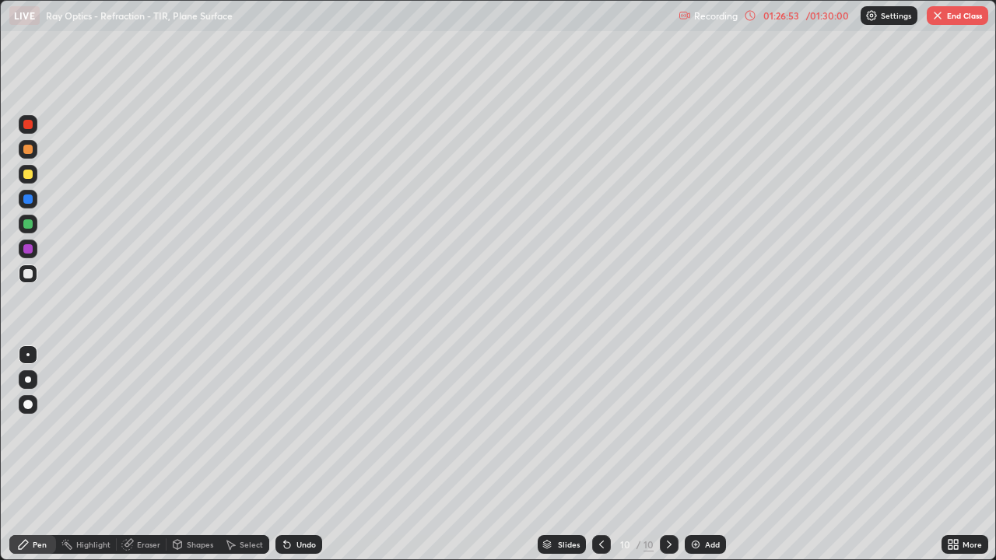
click at [31, 195] on div at bounding box center [28, 199] width 19 height 19
click at [33, 268] on div at bounding box center [28, 274] width 19 height 19
click at [297, 454] on div "Undo" at bounding box center [306, 545] width 19 height 8
click at [30, 248] on div at bounding box center [27, 248] width 9 height 9
click at [33, 270] on div at bounding box center [28, 274] width 19 height 19
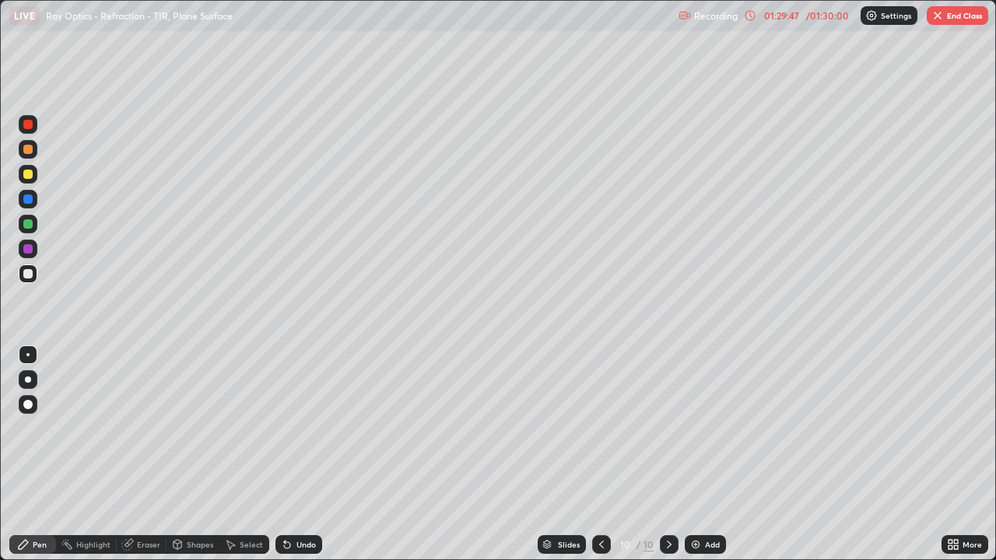
click at [697, 454] on img at bounding box center [696, 545] width 12 height 12
click at [310, 454] on div "Undo" at bounding box center [299, 544] width 47 height 19
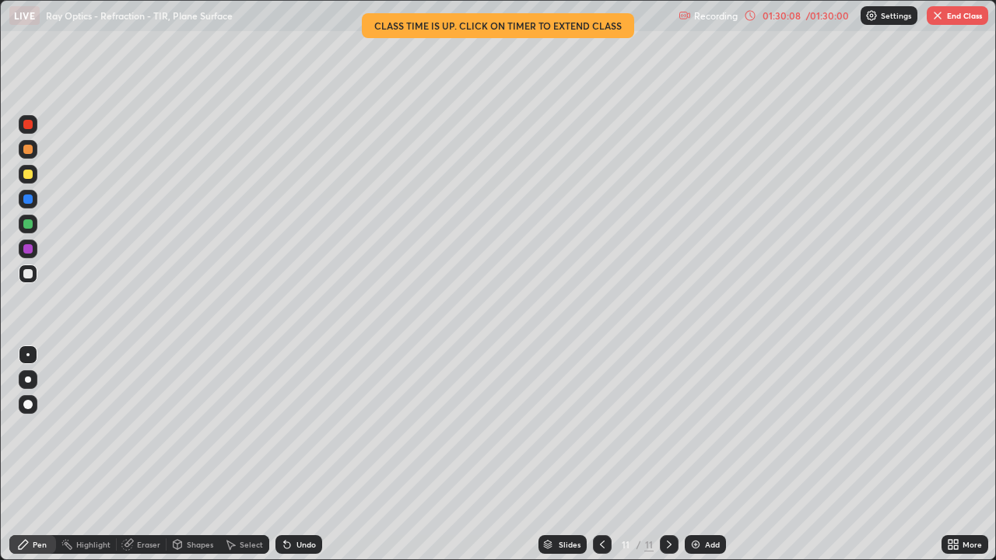
click at [24, 152] on div at bounding box center [27, 149] width 9 height 9
click at [299, 454] on div "Undo" at bounding box center [306, 545] width 19 height 8
click at [23, 200] on div at bounding box center [27, 199] width 9 height 9
click at [300, 454] on div "Undo" at bounding box center [299, 544] width 47 height 19
click at [301, 454] on div "Undo" at bounding box center [306, 545] width 19 height 8
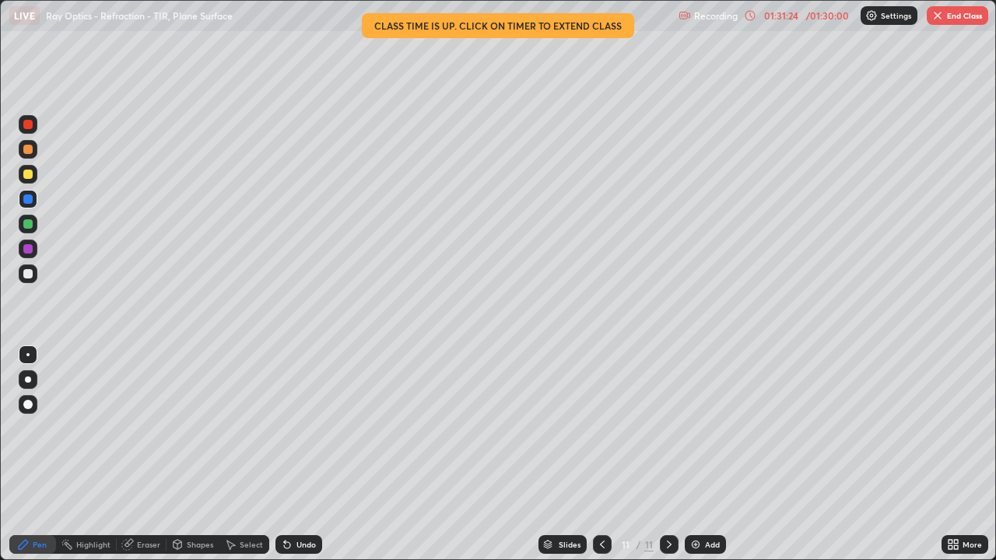
click at [300, 454] on div "Undo" at bounding box center [306, 545] width 19 height 8
click at [297, 454] on div "Undo" at bounding box center [306, 545] width 19 height 8
click at [26, 172] on div at bounding box center [27, 174] width 9 height 9
click at [24, 225] on div at bounding box center [27, 223] width 9 height 9
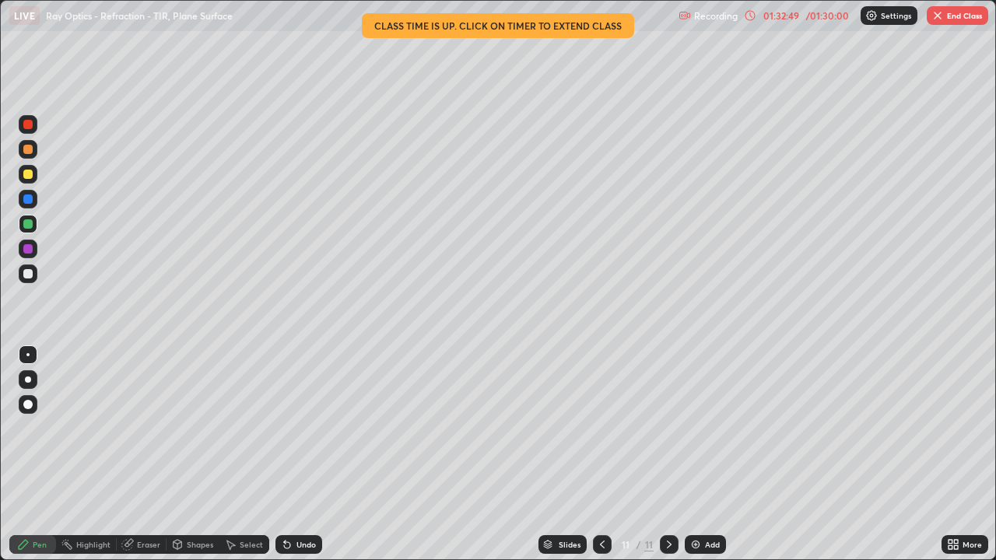
click at [27, 252] on div at bounding box center [27, 248] width 9 height 9
click at [293, 454] on div "Undo" at bounding box center [299, 544] width 47 height 19
click at [24, 272] on div at bounding box center [27, 273] width 9 height 9
click at [314, 454] on div "Undo" at bounding box center [299, 544] width 47 height 19
click at [304, 454] on div "Undo" at bounding box center [306, 545] width 19 height 8
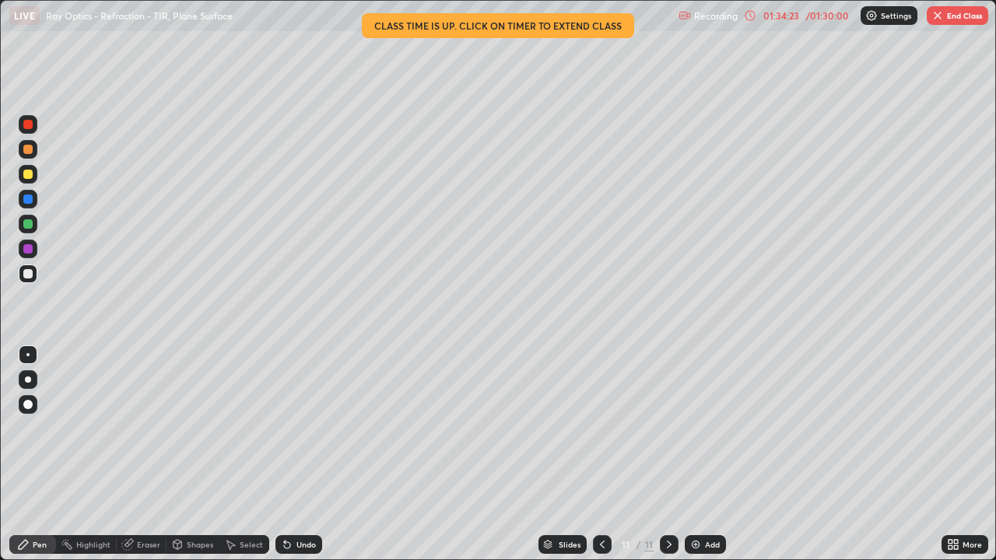
click at [28, 249] on div at bounding box center [27, 248] width 9 height 9
click at [300, 454] on div "Undo" at bounding box center [306, 545] width 19 height 8
click at [301, 454] on div "Undo" at bounding box center [306, 545] width 19 height 8
click at [300, 454] on div "Undo" at bounding box center [306, 545] width 19 height 8
click at [296, 454] on div "Undo" at bounding box center [299, 544] width 47 height 19
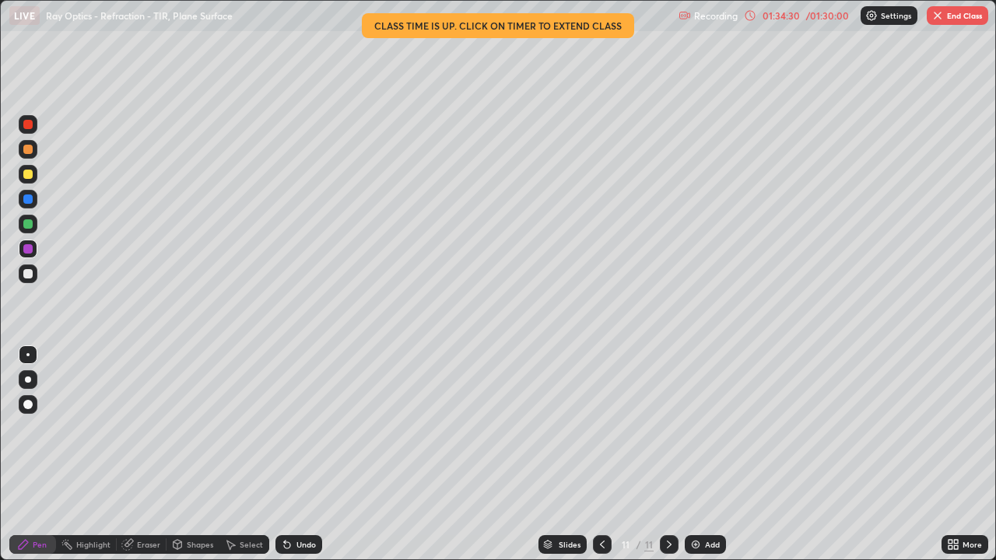
click at [290, 454] on div "Undo" at bounding box center [299, 544] width 47 height 19
click at [305, 454] on div "Undo" at bounding box center [306, 545] width 19 height 8
click at [30, 177] on div at bounding box center [27, 174] width 9 height 9
click at [963, 19] on button "End Class" at bounding box center [957, 15] width 61 height 19
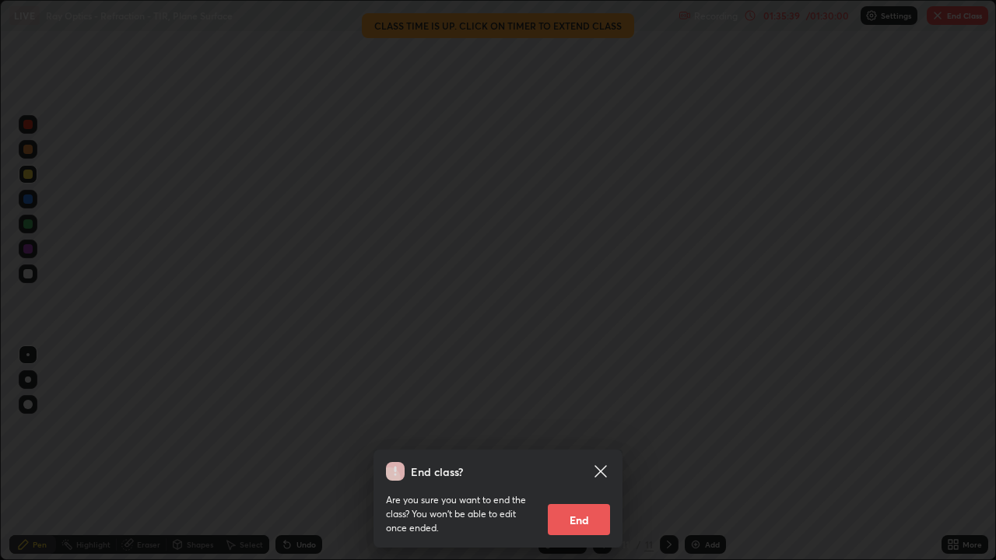
click at [588, 454] on button "End" at bounding box center [579, 519] width 62 height 31
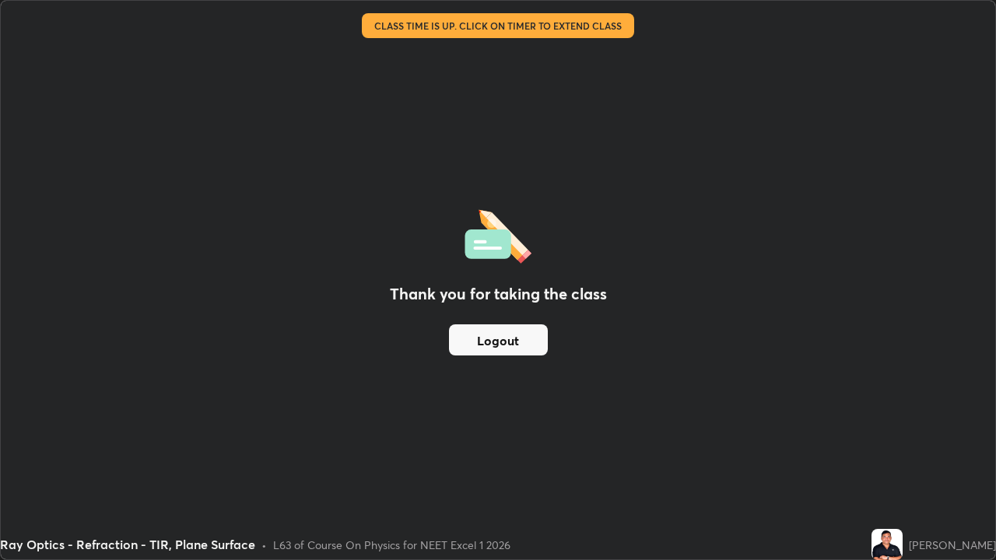
click at [509, 339] on button "Logout" at bounding box center [498, 340] width 99 height 31
